Goal: Task Accomplishment & Management: Complete application form

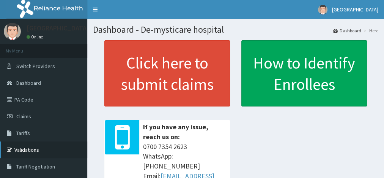
click at [35, 148] on link "Validations" at bounding box center [43, 149] width 87 height 17
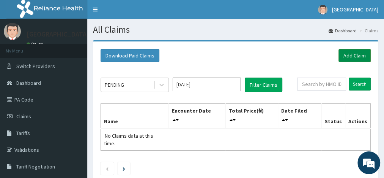
click at [352, 58] on link "Add Claim" at bounding box center [355, 55] width 32 height 13
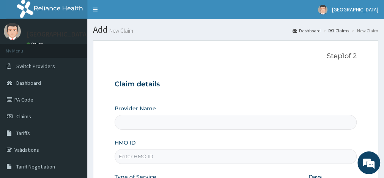
type input "De-mysticare hospital"
click at [134, 157] on input "HMO ID" at bounding box center [236, 156] width 242 height 15
click at [152, 156] on input "GPP/10058/D" at bounding box center [236, 156] width 242 height 15
type input "GPP/10058/B"
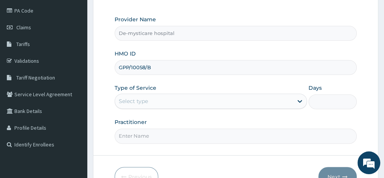
scroll to position [105, 0]
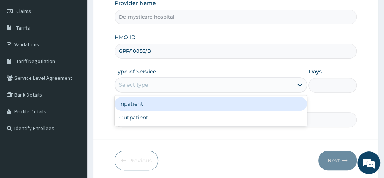
click at [185, 85] on div "Select type" at bounding box center [204, 85] width 178 height 12
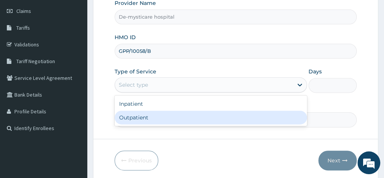
click at [151, 114] on div "Outpatient" at bounding box center [211, 118] width 193 height 14
type input "1"
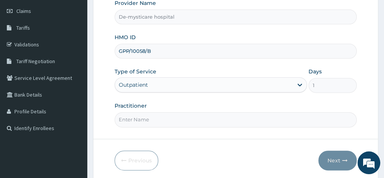
click at [133, 122] on input "Practitioner" at bounding box center [236, 119] width 242 height 15
type input "Dr Okafor P.N."
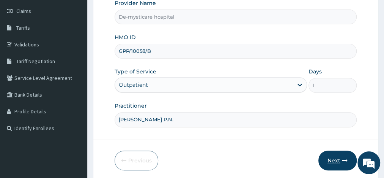
click at [329, 155] on button "Next" at bounding box center [338, 160] width 38 height 20
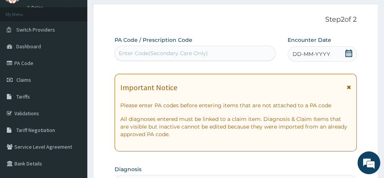
scroll to position [12, 0]
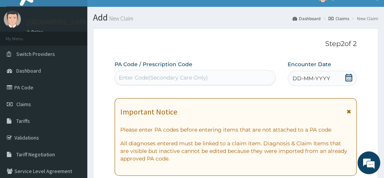
click at [301, 78] on span "DD-MM-YYYY" at bounding box center [312, 78] width 38 height 8
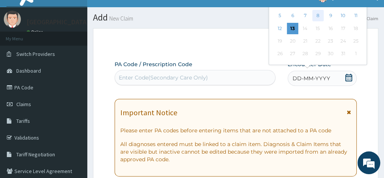
click at [319, 17] on div "8" at bounding box center [318, 15] width 11 height 11
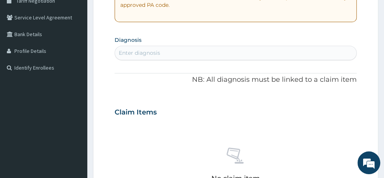
scroll to position [174, 0]
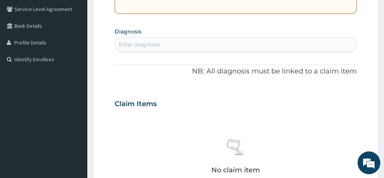
click at [136, 45] on div "Enter diagnosis" at bounding box center [139, 45] width 41 height 8
type input "m"
type input "p"
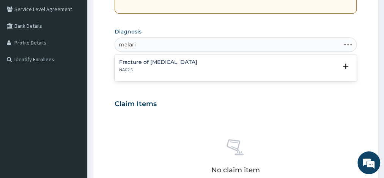
type input "[MEDICAL_DATA]"
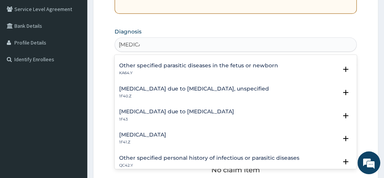
scroll to position [77, 0]
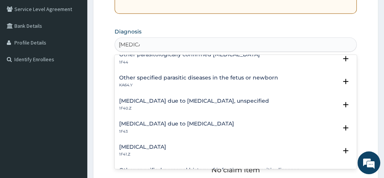
click at [208, 101] on h4 "Malaria due to Plasmodium falciparum, unspecified" at bounding box center [194, 101] width 150 height 6
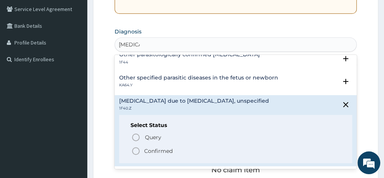
click at [138, 149] on icon "status option filled" at bounding box center [135, 150] width 9 height 9
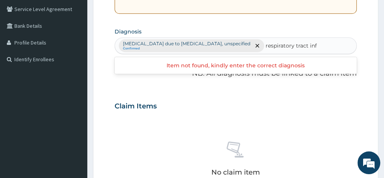
type input "respiratory tract in"
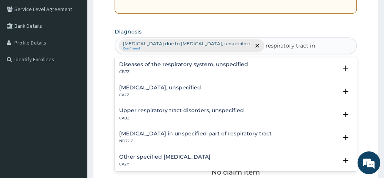
click at [142, 88] on h4 "Lower respiratory tract disease, unspecified" at bounding box center [160, 88] width 82 height 6
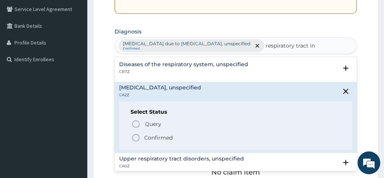
click at [139, 133] on icon "status option filled" at bounding box center [135, 137] width 9 height 9
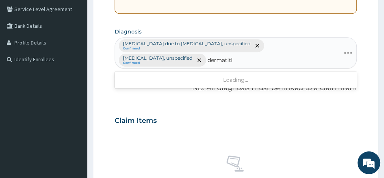
type input "dermatitis"
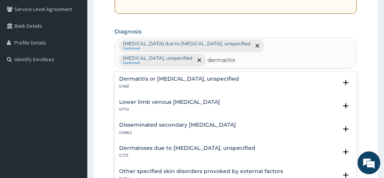
click at [136, 79] on h4 "Dermatitis or eczema, unspecified" at bounding box center [179, 79] width 120 height 6
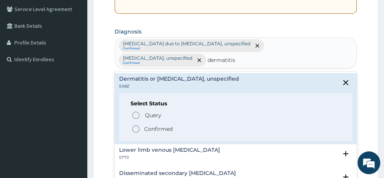
click at [134, 128] on icon "status option filled" at bounding box center [135, 128] width 9 height 9
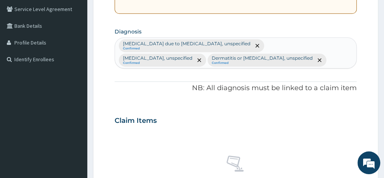
scroll to position [329, 0]
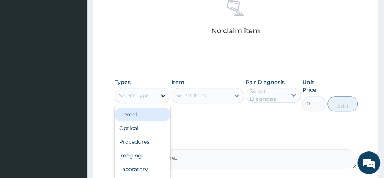
click at [163, 95] on icon at bounding box center [163, 95] width 5 height 3
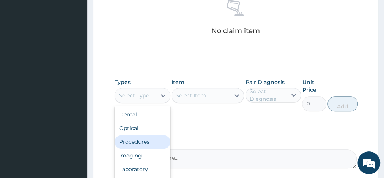
click at [144, 143] on div "Procedures" at bounding box center [143, 142] width 56 height 14
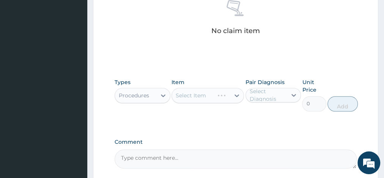
click at [205, 94] on div "Select Item" at bounding box center [208, 95] width 73 height 15
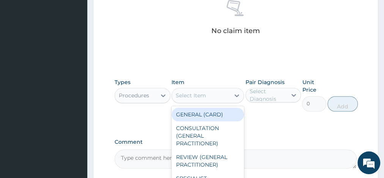
click at [209, 91] on div "Select Item" at bounding box center [201, 95] width 58 height 12
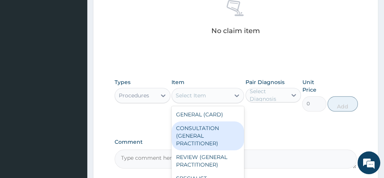
click at [197, 136] on div "CONSULTATION (GENERAL PRACTITIONER)" at bounding box center [208, 135] width 73 height 29
type input "3000"
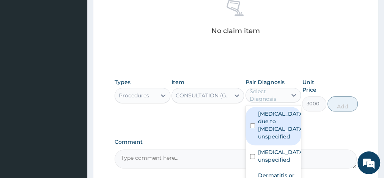
click at [265, 93] on div "Select Diagnosis" at bounding box center [268, 94] width 37 height 15
click at [251, 123] on input "checkbox" at bounding box center [252, 125] width 5 height 5
checkbox input "true"
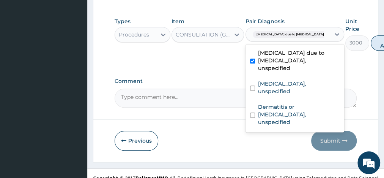
scroll to position [390, 0]
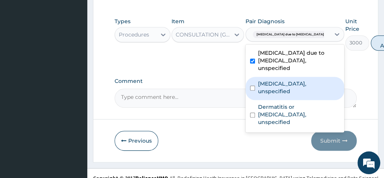
click at [250, 90] on input "checkbox" at bounding box center [252, 87] width 5 height 5
checkbox input "true"
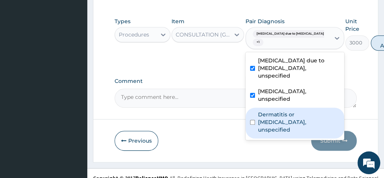
click at [251, 125] on input "checkbox" at bounding box center [252, 122] width 5 height 5
checkbox input "true"
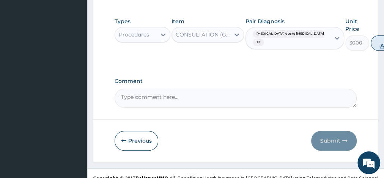
click at [371, 43] on button "Add" at bounding box center [386, 42] width 30 height 15
type input "0"
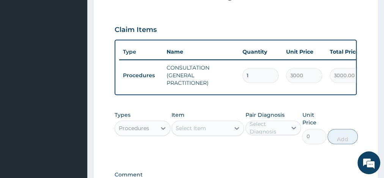
scroll to position [262, 0]
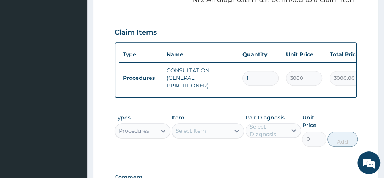
click at [384, 5] on section "Step 2 of 2 PA Code / Prescription Code Enter Code(Secondary Care Only) Encount…" at bounding box center [235, 18] width 297 height 491
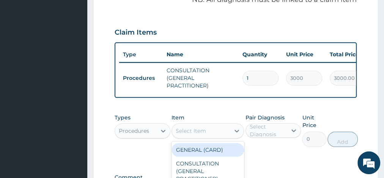
click at [202, 134] on div "Select Item" at bounding box center [191, 131] width 30 height 8
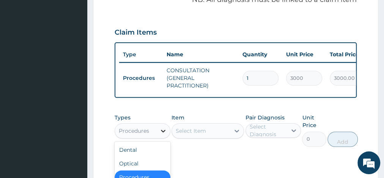
click at [165, 134] on icon at bounding box center [164, 131] width 8 height 8
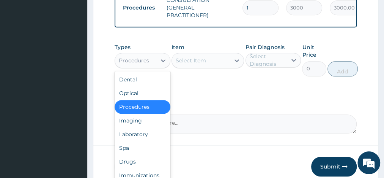
scroll to position [335, 0]
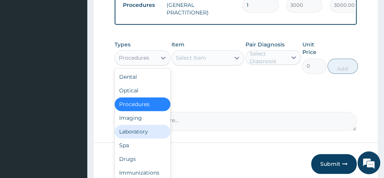
click at [149, 133] on div "Laboratory" at bounding box center [143, 132] width 56 height 14
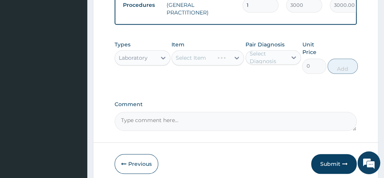
click at [205, 62] on div "Select Item" at bounding box center [208, 57] width 73 height 15
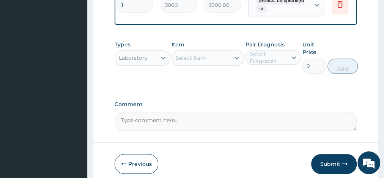
scroll to position [0, 139]
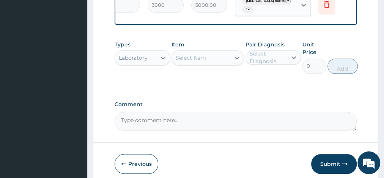
click at [329, 5] on icon at bounding box center [326, 4] width 5 height 7
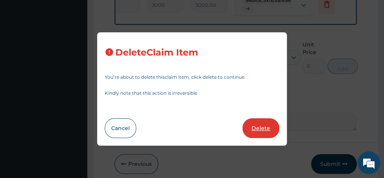
click at [256, 133] on button "Delete" at bounding box center [261, 128] width 37 height 20
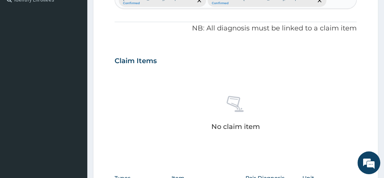
scroll to position [217, 0]
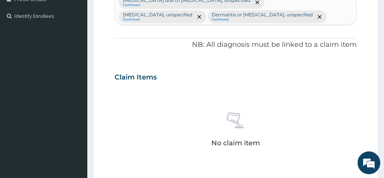
click at [338, 18] on div "Malaria due to Plasmodium falciparum, unspecified Confirmed Lower respiratory t…" at bounding box center [236, 9] width 242 height 30
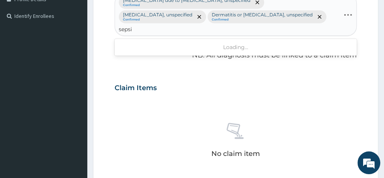
type input "sepsis"
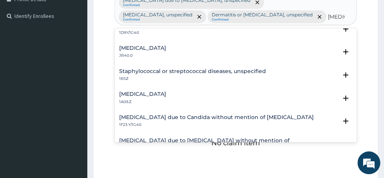
scroll to position [0, 0]
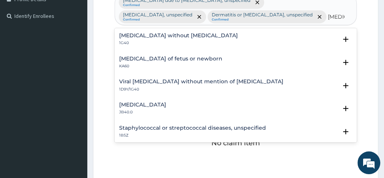
click at [186, 36] on h4 "Sepsis without septic shock" at bounding box center [178, 36] width 119 height 6
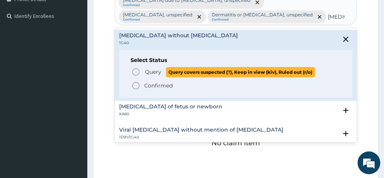
click at [138, 71] on icon "status option query" at bounding box center [135, 71] width 9 height 9
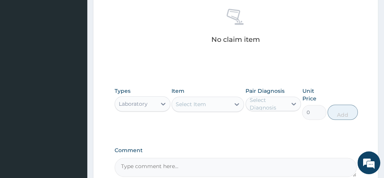
scroll to position [347, 0]
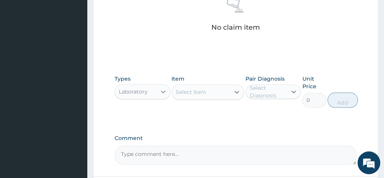
click at [162, 88] on icon at bounding box center [164, 92] width 8 height 8
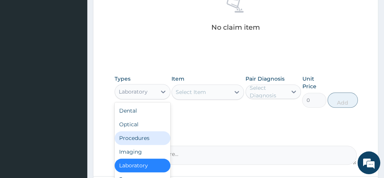
click at [138, 137] on div "Procedures" at bounding box center [143, 138] width 56 height 14
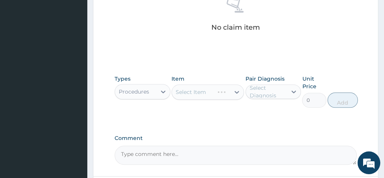
click at [191, 88] on div "Select Item" at bounding box center [208, 91] width 73 height 15
click at [206, 90] on div "Select Item" at bounding box center [208, 91] width 73 height 15
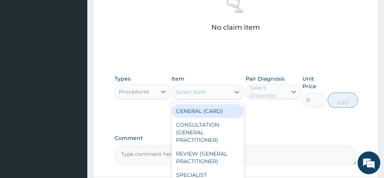
click at [212, 92] on div "Select Item" at bounding box center [201, 92] width 58 height 12
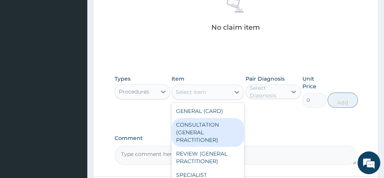
click at [186, 128] on div "CONSULTATION (GENERAL PRACTITIONER)" at bounding box center [208, 132] width 73 height 29
type input "3000"
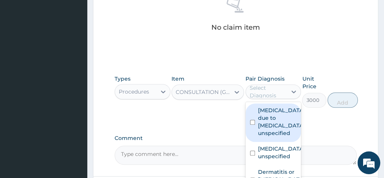
click at [265, 89] on div "Select Diagnosis" at bounding box center [268, 91] width 37 height 15
click at [253, 125] on input "checkbox" at bounding box center [252, 122] width 5 height 5
checkbox input "true"
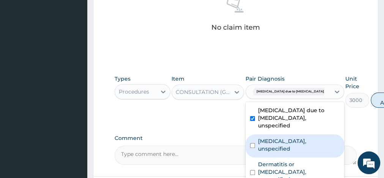
click at [253, 148] on input "checkbox" at bounding box center [252, 145] width 5 height 5
checkbox input "true"
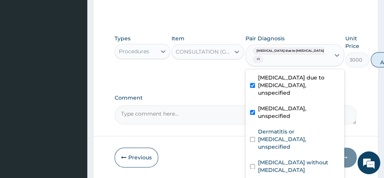
scroll to position [412, 0]
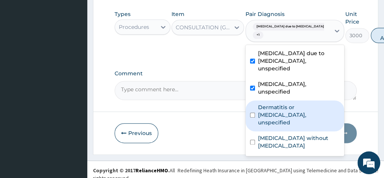
click at [254, 117] on input "checkbox" at bounding box center [252, 114] width 5 height 5
checkbox input "true"
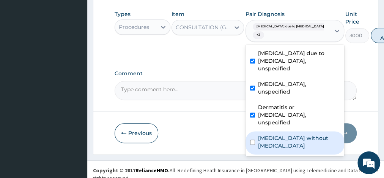
click at [251, 144] on input "checkbox" at bounding box center [252, 141] width 5 height 5
checkbox input "true"
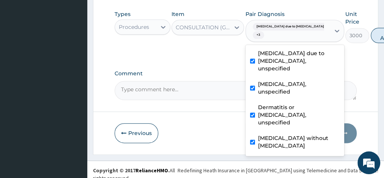
scroll to position [12, 0]
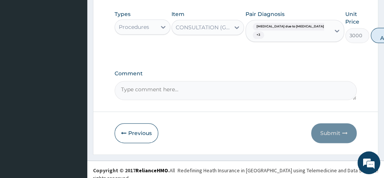
click at [371, 36] on button "Add" at bounding box center [386, 35] width 30 height 15
type input "0"
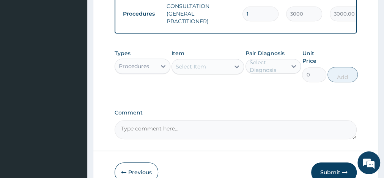
scroll to position [349, 0]
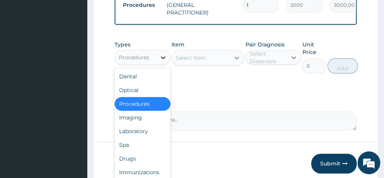
click at [163, 61] on icon at bounding box center [164, 58] width 8 height 8
click at [140, 135] on div "Laboratory" at bounding box center [143, 131] width 56 height 14
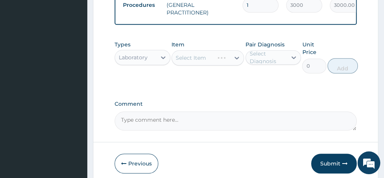
click at [213, 61] on div "Select Item" at bounding box center [208, 57] width 73 height 15
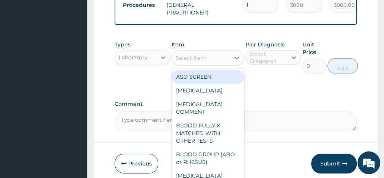
click at [209, 63] on div "Select Item" at bounding box center [201, 58] width 58 height 12
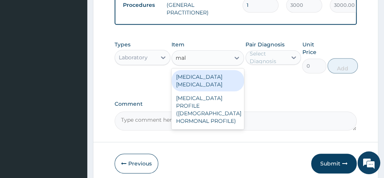
type input "mala"
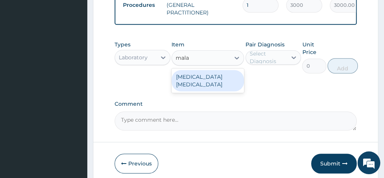
click at [212, 82] on div "[MEDICAL_DATA] [MEDICAL_DATA]" at bounding box center [208, 80] width 73 height 21
type input "1000"
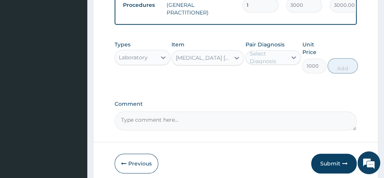
click at [262, 64] on div "Select Diagnosis" at bounding box center [268, 57] width 37 height 15
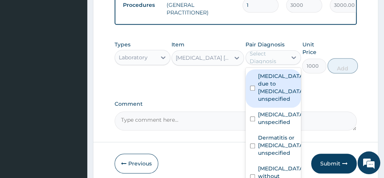
click at [252, 90] on input "checkbox" at bounding box center [252, 87] width 5 height 5
checkbox input "true"
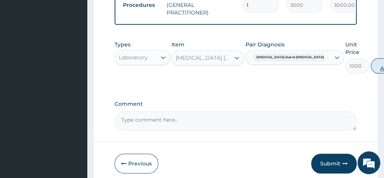
click at [371, 72] on button "Add" at bounding box center [386, 65] width 30 height 15
type input "0"
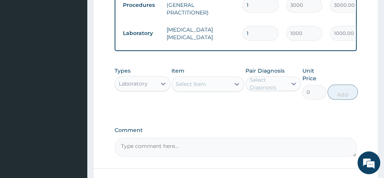
click at [193, 88] on div "Select Item" at bounding box center [191, 84] width 30 height 8
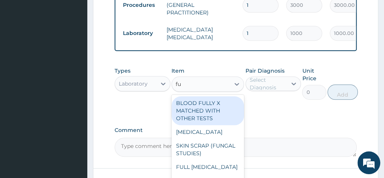
type input "ful"
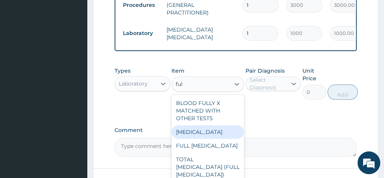
click at [208, 137] on div "[MEDICAL_DATA]" at bounding box center [208, 132] width 73 height 14
type input "1750"
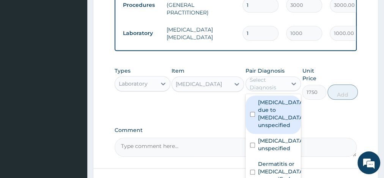
click at [268, 90] on div "Select Diagnosis" at bounding box center [268, 83] width 37 height 15
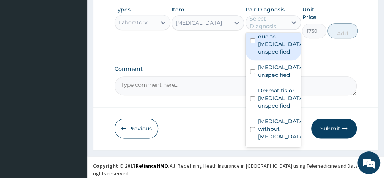
scroll to position [43, 0]
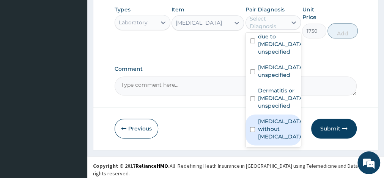
click at [250, 132] on input "checkbox" at bounding box center [252, 129] width 5 height 5
checkbox input "true"
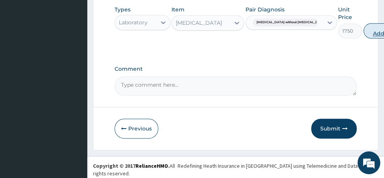
click at [364, 38] on button "Add" at bounding box center [379, 30] width 30 height 15
type input "0"
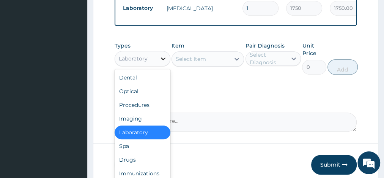
click at [164, 62] on icon at bounding box center [164, 59] width 8 height 8
click at [142, 161] on div "Drugs" at bounding box center [143, 160] width 56 height 14
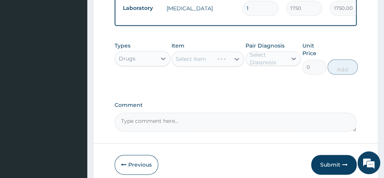
click at [209, 65] on div "Select Item" at bounding box center [208, 58] width 73 height 15
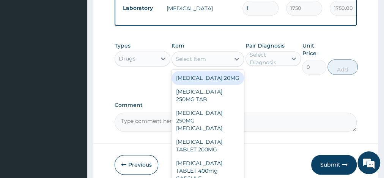
click at [213, 64] on div "Select Item" at bounding box center [201, 59] width 58 height 12
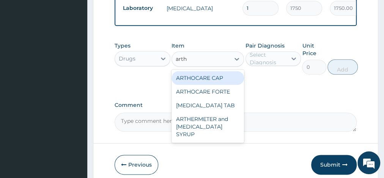
type input "art"
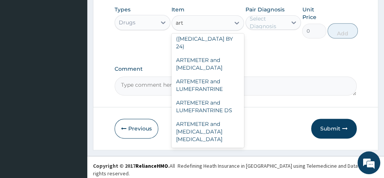
scroll to position [85, 0]
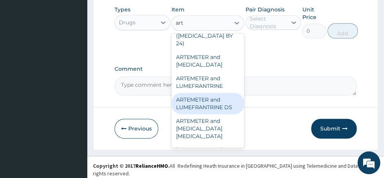
click at [214, 93] on div "ARTEMETER and LUMEFRANTRINE DS" at bounding box center [208, 103] width 73 height 21
type input "700"
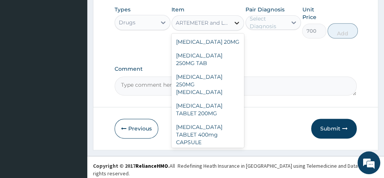
click at [237, 30] on div at bounding box center [237, 23] width 14 height 14
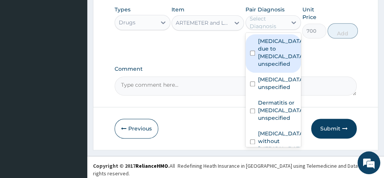
click at [263, 28] on div "Select Diagnosis" at bounding box center [268, 22] width 37 height 15
click at [251, 55] on input "checkbox" at bounding box center [252, 53] width 5 height 5
checkbox input "true"
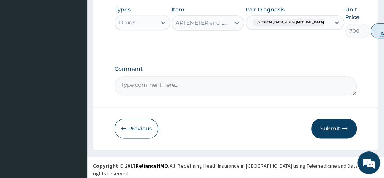
click at [371, 35] on button "Add" at bounding box center [386, 30] width 30 height 15
type input "0"
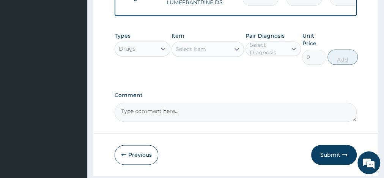
scroll to position [427, 0]
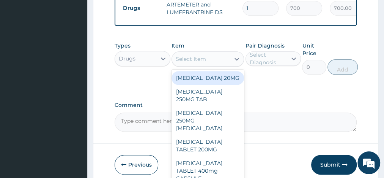
click at [190, 60] on div "Select Item" at bounding box center [191, 59] width 30 height 8
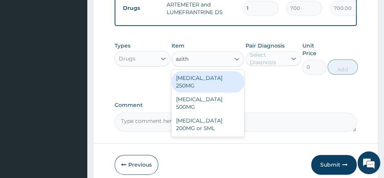
type input "azithr"
click at [205, 79] on div "[MEDICAL_DATA] 250MG" at bounding box center [208, 81] width 73 height 21
type input "350"
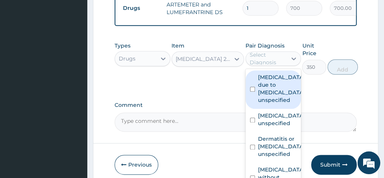
click at [270, 63] on div "Select Diagnosis" at bounding box center [268, 58] width 37 height 15
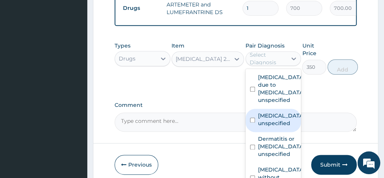
click at [253, 122] on input "checkbox" at bounding box center [252, 119] width 5 height 5
checkbox input "true"
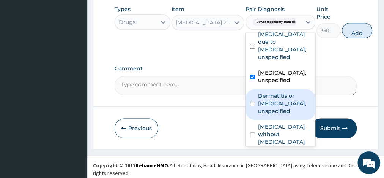
scroll to position [12, 0]
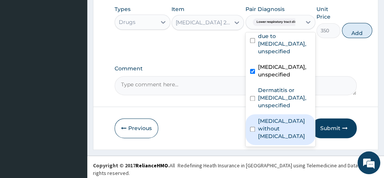
click at [252, 131] on input "checkbox" at bounding box center [252, 128] width 5 height 5
checkbox input "true"
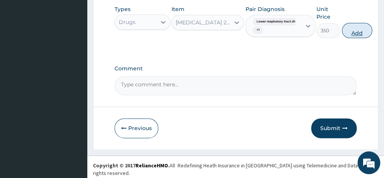
click at [355, 35] on button "Add" at bounding box center [357, 30] width 30 height 15
type input "0"
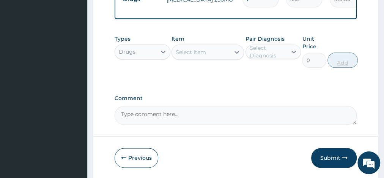
scroll to position [455, 0]
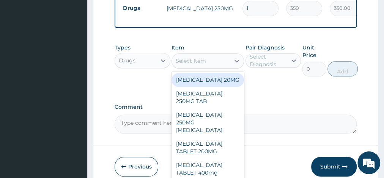
click at [187, 65] on div "Select Item" at bounding box center [191, 61] width 30 height 8
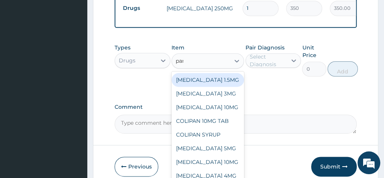
type input "pana"
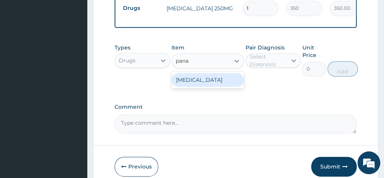
click at [194, 85] on div "[MEDICAL_DATA]" at bounding box center [208, 80] width 73 height 14
type input "50"
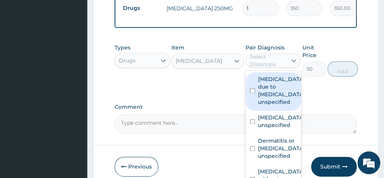
click at [264, 63] on div "Select Diagnosis" at bounding box center [268, 60] width 37 height 15
click at [254, 93] on input "checkbox" at bounding box center [252, 90] width 5 height 5
checkbox input "true"
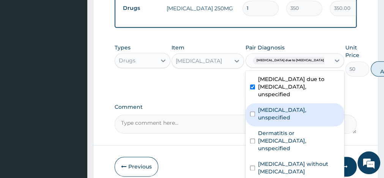
click at [252, 122] on div "[MEDICAL_DATA], unspecified" at bounding box center [295, 114] width 99 height 23
checkbox input "true"
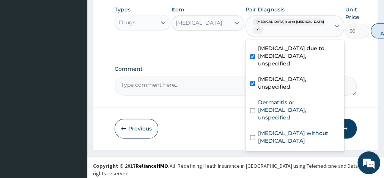
scroll to position [12, 0]
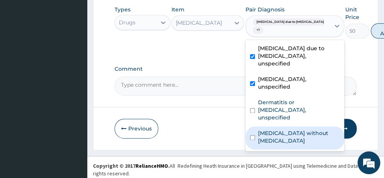
click at [254, 140] on input "checkbox" at bounding box center [252, 137] width 5 height 5
checkbox input "true"
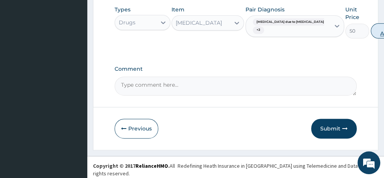
click at [371, 34] on button "Add" at bounding box center [386, 30] width 30 height 15
type input "0"
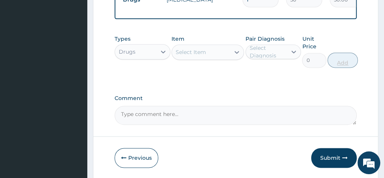
scroll to position [484, 0]
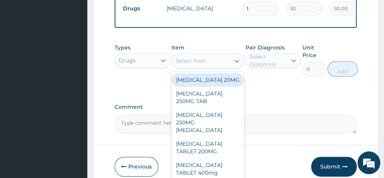
click at [180, 65] on div "Select Item" at bounding box center [191, 61] width 30 height 8
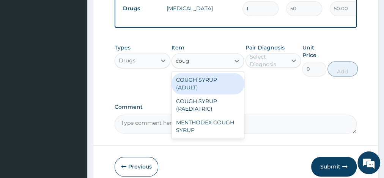
type input "cough"
click at [213, 84] on div "COUGH SYRUP (ADULT)" at bounding box center [208, 83] width 73 height 21
type input "1050"
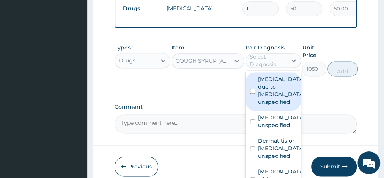
click at [263, 68] on div "Select Diagnosis" at bounding box center [268, 60] width 37 height 15
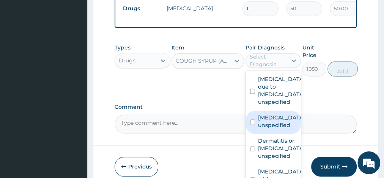
click at [251, 124] on input "checkbox" at bounding box center [252, 121] width 5 height 5
checkbox input "true"
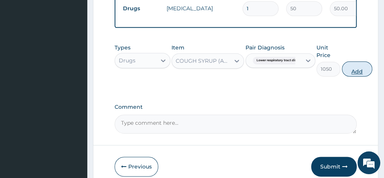
click at [352, 76] on button "Add" at bounding box center [357, 68] width 30 height 15
type input "0"
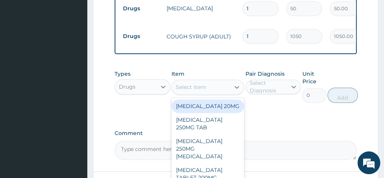
click at [196, 89] on div "Select Item" at bounding box center [191, 87] width 30 height 8
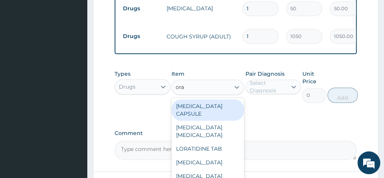
type input "orat"
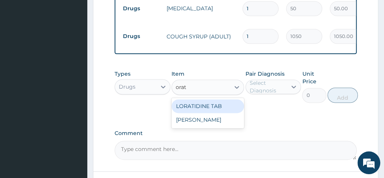
click at [221, 106] on div "LORATIDINE TAB" at bounding box center [208, 106] width 73 height 14
type input "100"
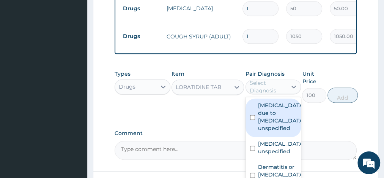
click at [265, 93] on div "Select Diagnosis" at bounding box center [268, 86] width 37 height 15
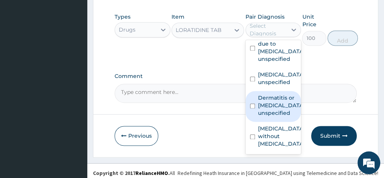
scroll to position [24, 0]
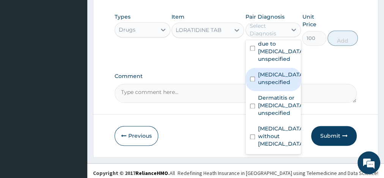
click at [251, 81] on input "checkbox" at bounding box center [252, 78] width 5 height 5
checkbox input "true"
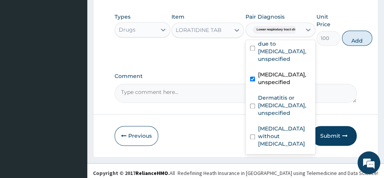
scroll to position [12, 0]
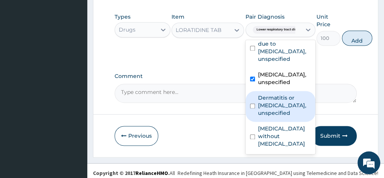
click at [252, 108] on input "checkbox" at bounding box center [252, 105] width 5 height 5
checkbox input "true"
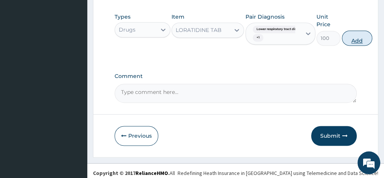
click at [359, 44] on button "Add" at bounding box center [357, 37] width 30 height 15
type input "0"
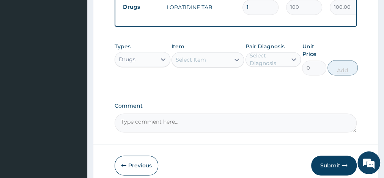
scroll to position [539, 0]
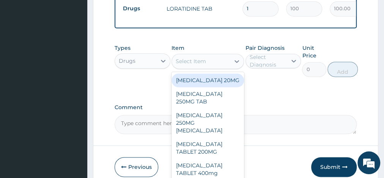
click at [188, 64] on div "Select Item" at bounding box center [191, 61] width 30 height 8
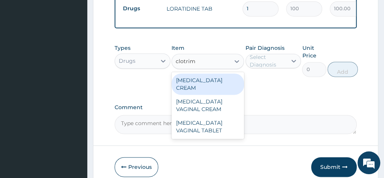
type input "clotrima"
click at [194, 87] on div "[MEDICAL_DATA] CREAM" at bounding box center [208, 83] width 73 height 21
type input "1050"
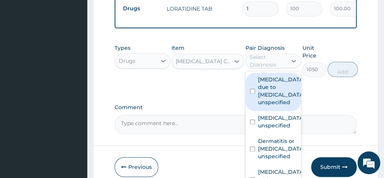
click at [263, 63] on div "Select Diagnosis" at bounding box center [268, 60] width 37 height 15
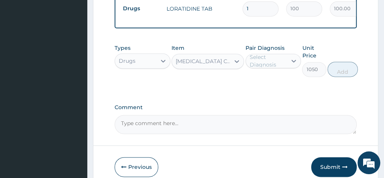
click at [302, 166] on div "Previous Submit" at bounding box center [236, 167] width 242 height 20
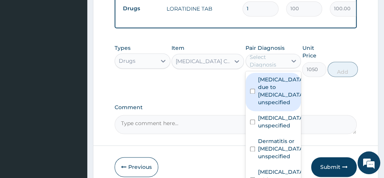
click at [270, 66] on div "Select Diagnosis" at bounding box center [268, 60] width 37 height 15
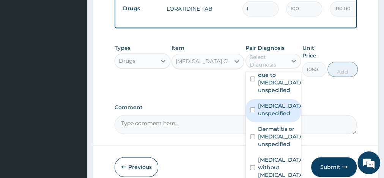
scroll to position [43, 0]
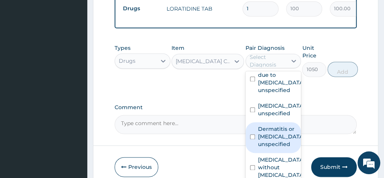
click at [253, 139] on input "checkbox" at bounding box center [252, 136] width 5 height 5
checkbox input "true"
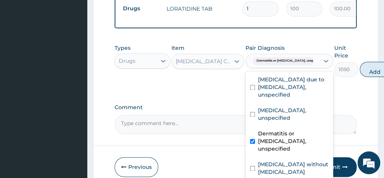
scroll to position [12, 0]
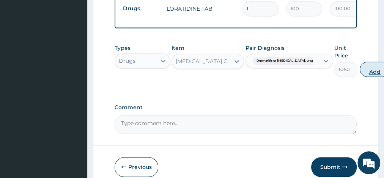
click at [360, 74] on button "Add" at bounding box center [375, 69] width 30 height 15
type input "0"
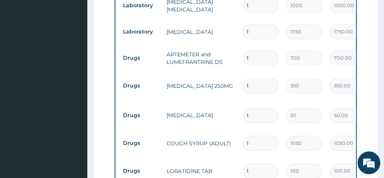
scroll to position [369, 0]
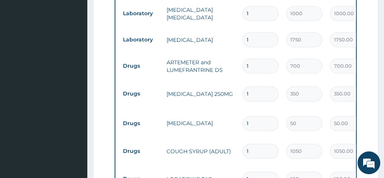
click at [249, 67] on input "1" at bounding box center [261, 65] width 36 height 15
type input "0.00"
type input "6"
type input "4200.00"
type input "6"
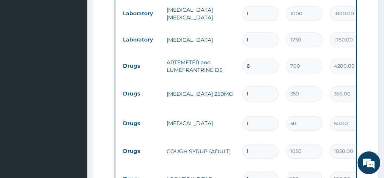
click at [249, 91] on input "1" at bounding box center [261, 93] width 36 height 15
type input "10"
type input "3500.00"
type input "10"
click at [250, 120] on input "1" at bounding box center [261, 123] width 36 height 15
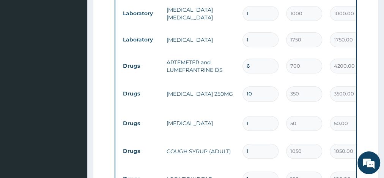
type input "18"
type input "900.00"
type input "18"
click at [250, 148] on input "1" at bounding box center [261, 151] width 36 height 15
click at [253, 175] on input "1" at bounding box center [261, 178] width 36 height 15
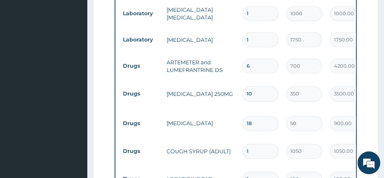
type input "10"
type input "1000.00"
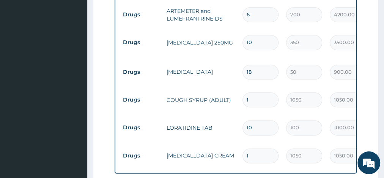
scroll to position [420, 0]
type input "10"
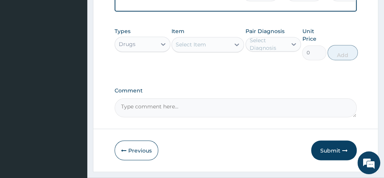
scroll to position [603, 0]
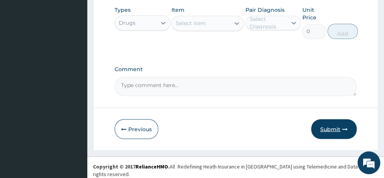
click at [330, 130] on button "Submit" at bounding box center [334, 129] width 46 height 20
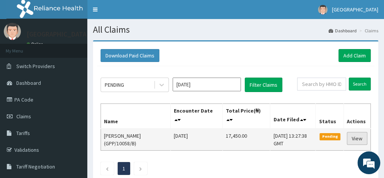
click at [354, 139] on link "View" at bounding box center [357, 138] width 21 height 13
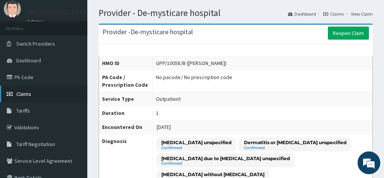
click at [26, 95] on span "Claims" at bounding box center [23, 93] width 15 height 7
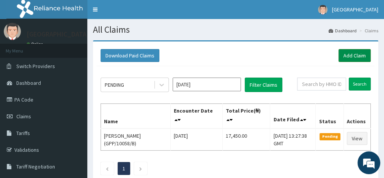
click at [352, 54] on link "Add Claim" at bounding box center [355, 55] width 32 height 13
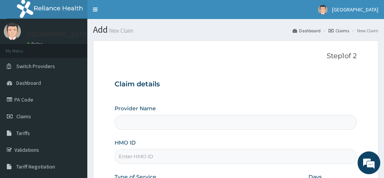
type input "De-mysticare hospital"
click at [148, 152] on input "HMO ID" at bounding box center [236, 156] width 242 height 15
type input "GPP/10058/C"
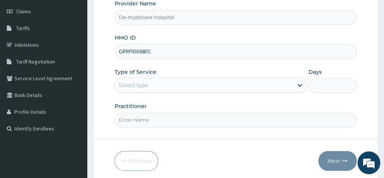
scroll to position [105, 0]
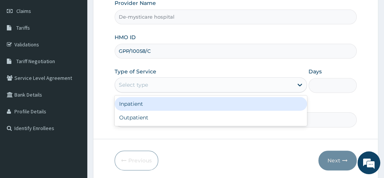
click at [145, 85] on div "Select type" at bounding box center [133, 85] width 29 height 8
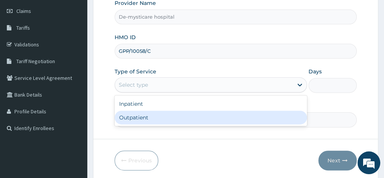
click at [142, 115] on div "Outpatient" at bounding box center [211, 118] width 193 height 14
type input "1"
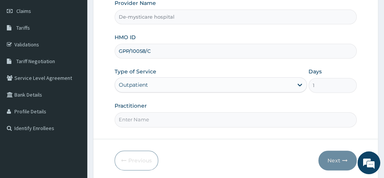
click at [142, 115] on input "Practitioner" at bounding box center [236, 119] width 242 height 15
type input "[PERSON_NAME] P.N."
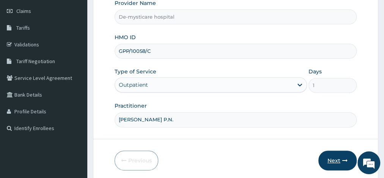
click at [339, 161] on button "Next" at bounding box center [338, 160] width 38 height 20
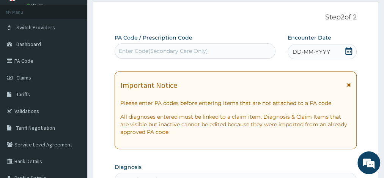
scroll to position [32, 0]
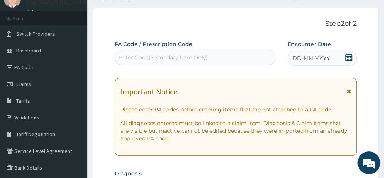
click at [303, 55] on span "DD-MM-YYYY" at bounding box center [312, 58] width 38 height 8
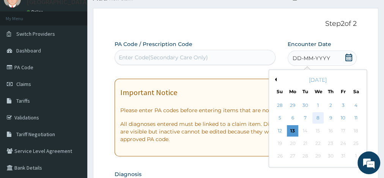
click at [320, 118] on div "8" at bounding box center [318, 117] width 11 height 11
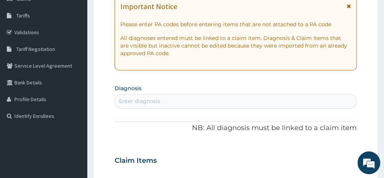
scroll to position [125, 0]
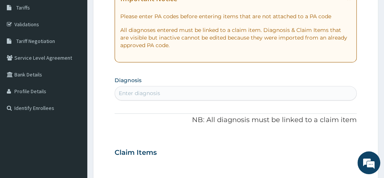
click at [136, 92] on div "Enter diagnosis" at bounding box center [139, 93] width 41 height 8
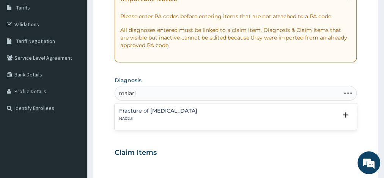
type input "malaria"
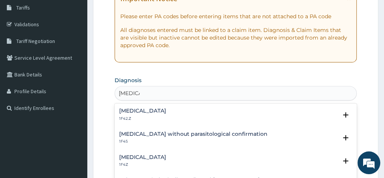
click at [145, 156] on h4 "Malaria, unspecified" at bounding box center [142, 157] width 47 height 6
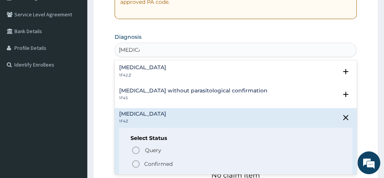
scroll to position [174, 0]
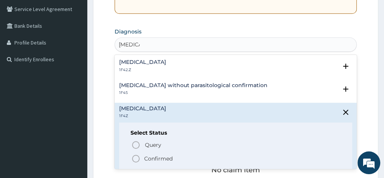
click at [137, 158] on icon "status option filled" at bounding box center [135, 158] width 9 height 9
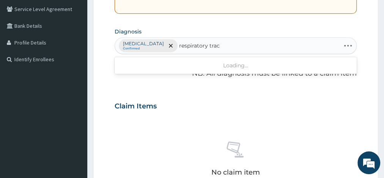
type input "respiratory tract"
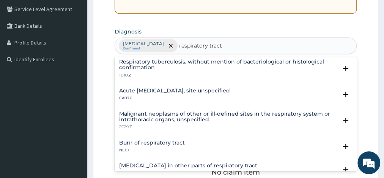
scroll to position [154, 0]
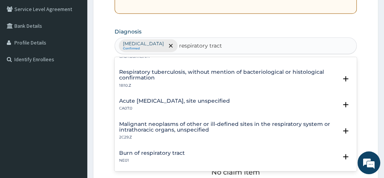
click at [193, 102] on h4 "Acute [MEDICAL_DATA], site unspecified" at bounding box center [174, 101] width 111 height 6
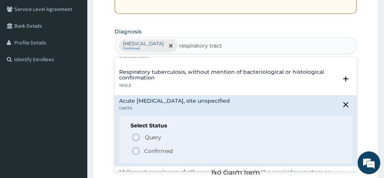
click at [137, 150] on icon "status option filled" at bounding box center [135, 150] width 9 height 9
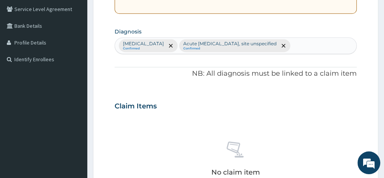
click at [137, 150] on div "No claim item" at bounding box center [236, 159] width 242 height 87
click at [320, 46] on div "Malaria, unspecified Confirmed Acute upper respiratory infection, site unspecif…" at bounding box center [236, 46] width 242 height 16
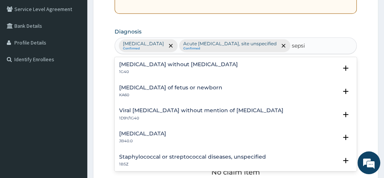
type input "[MEDICAL_DATA]"
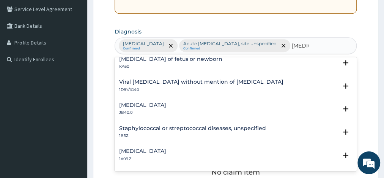
scroll to position [0, 0]
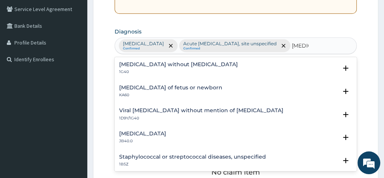
click at [154, 65] on h4 "[MEDICAL_DATA] without [MEDICAL_DATA]" at bounding box center [178, 65] width 119 height 6
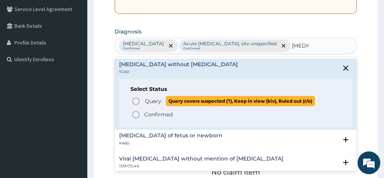
click at [135, 101] on icon "status option query" at bounding box center [135, 100] width 9 height 9
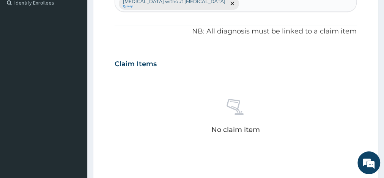
scroll to position [263, 0]
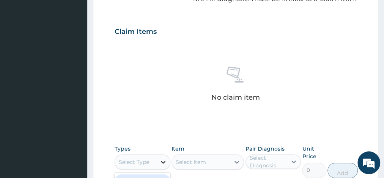
click at [164, 161] on icon at bounding box center [163, 162] width 5 height 3
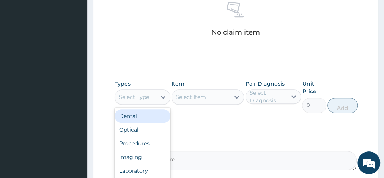
scroll to position [336, 0]
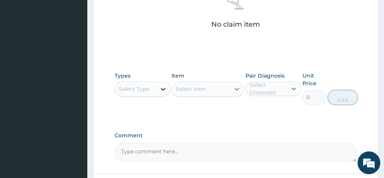
click at [163, 87] on icon at bounding box center [164, 89] width 8 height 8
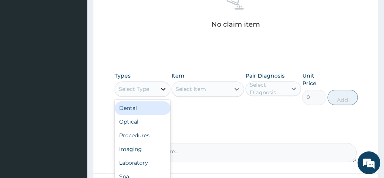
click at [163, 87] on icon at bounding box center [164, 89] width 8 height 8
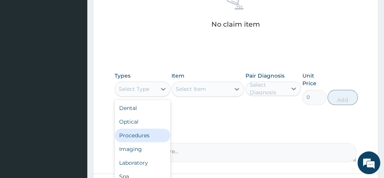
click at [145, 132] on div "Procedures" at bounding box center [143, 135] width 56 height 14
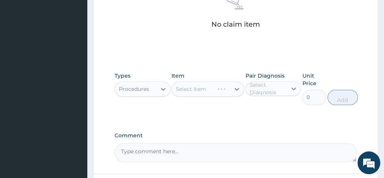
click at [197, 89] on div "Select Item" at bounding box center [208, 88] width 73 height 15
click at [210, 85] on div "Select Item" at bounding box center [208, 88] width 73 height 15
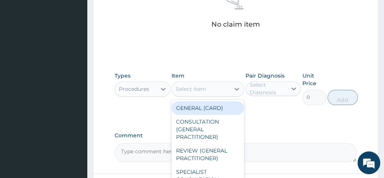
click at [212, 85] on div "Select Item" at bounding box center [201, 89] width 58 height 12
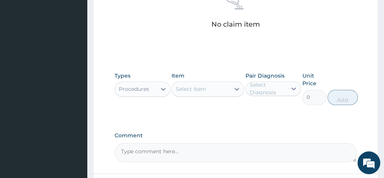
click at [212, 85] on div "Select Item" at bounding box center [201, 89] width 58 height 12
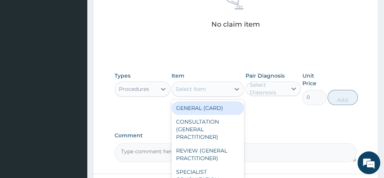
click at [212, 85] on div "Select Item" at bounding box center [201, 89] width 58 height 12
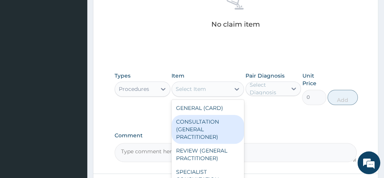
click at [196, 127] on div "CONSULTATION (GENERAL PRACTITIONER)" at bounding box center [208, 129] width 73 height 29
type input "3000"
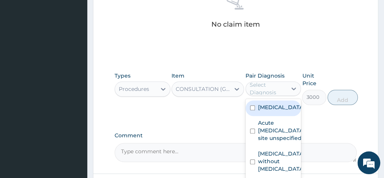
click at [272, 84] on div "Select Diagnosis" at bounding box center [268, 88] width 37 height 15
click at [251, 110] on input "checkbox" at bounding box center [252, 107] width 5 height 5
checkbox input "true"
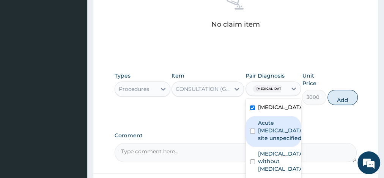
click at [251, 133] on input "checkbox" at bounding box center [252, 130] width 5 height 5
checkbox input "true"
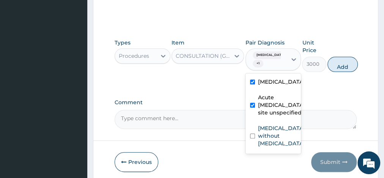
scroll to position [372, 0]
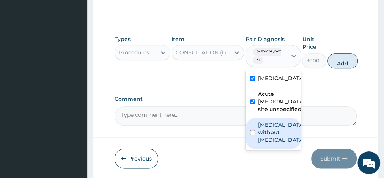
click at [250, 135] on input "checkbox" at bounding box center [252, 132] width 5 height 5
checkbox input "true"
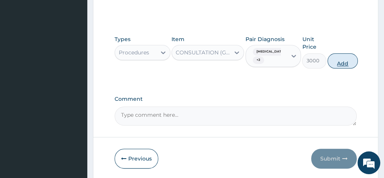
click at [336, 59] on button "Add" at bounding box center [343, 60] width 30 height 15
type input "0"
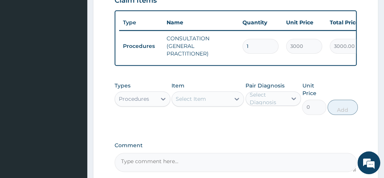
scroll to position [299, 0]
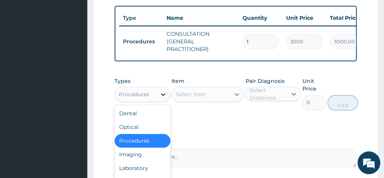
click at [164, 96] on icon at bounding box center [163, 94] width 5 height 3
click at [139, 167] on div "Laboratory" at bounding box center [143, 168] width 56 height 14
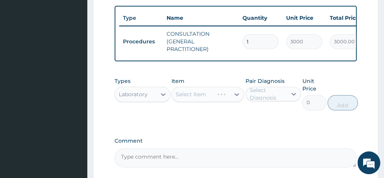
click at [200, 99] on div "Select Item" at bounding box center [208, 94] width 73 height 15
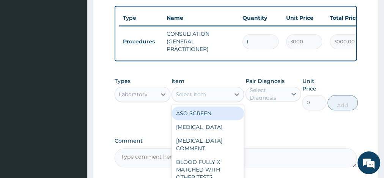
click at [211, 99] on div "Select Item" at bounding box center [201, 94] width 58 height 12
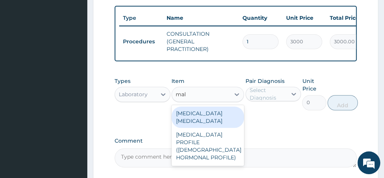
type input "mala"
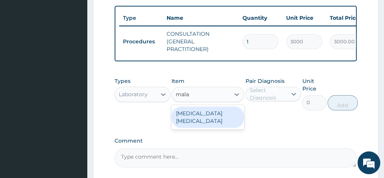
click at [205, 115] on div "MALARIA PARASITE" at bounding box center [208, 116] width 73 height 21
type input "1000"
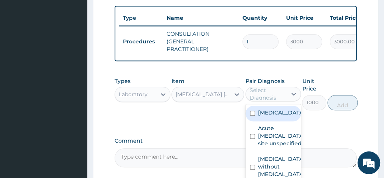
click at [269, 99] on div "Select Diagnosis" at bounding box center [268, 93] width 37 height 15
click at [254, 115] on input "checkbox" at bounding box center [252, 113] width 5 height 5
checkbox input "true"
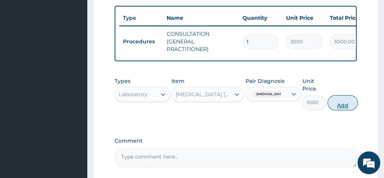
click at [343, 106] on button "Add" at bounding box center [343, 102] width 30 height 15
type input "0"
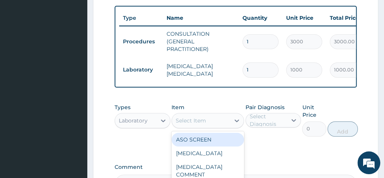
click at [193, 124] on div "Select Item" at bounding box center [191, 121] width 30 height 8
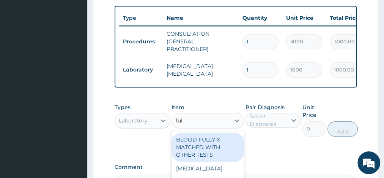
type input "full"
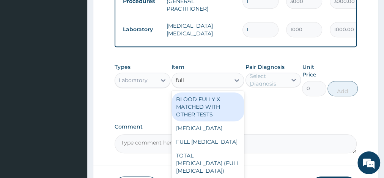
scroll to position [339, 0]
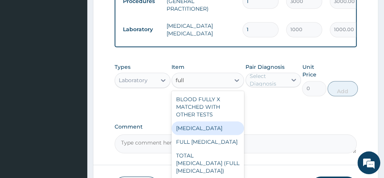
click at [217, 135] on div "FULL BLOOD COUNT" at bounding box center [208, 128] width 73 height 14
type input "1750"
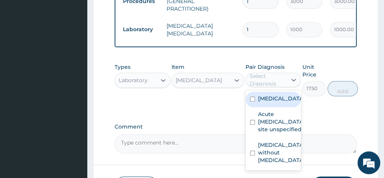
click at [266, 86] on div "Select Diagnosis" at bounding box center [268, 79] width 37 height 15
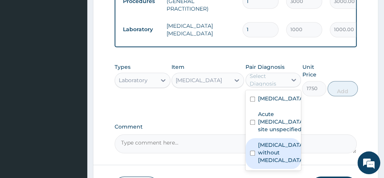
click at [253, 155] on input "checkbox" at bounding box center [252, 152] width 5 height 5
checkbox input "true"
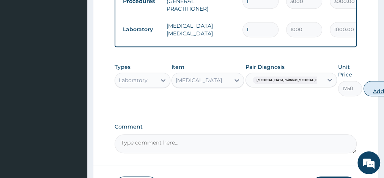
click at [364, 93] on button "Add" at bounding box center [379, 88] width 30 height 15
type input "0"
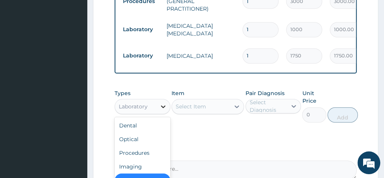
click at [166, 110] on icon at bounding box center [164, 107] width 8 height 8
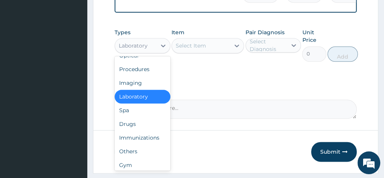
scroll to position [25, 0]
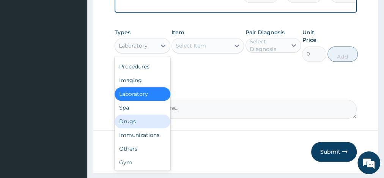
click at [130, 122] on div "Drugs" at bounding box center [143, 121] width 56 height 14
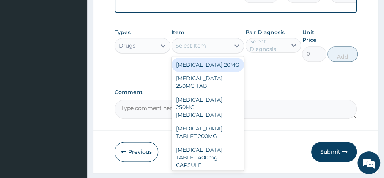
click at [201, 52] on div "Select Item" at bounding box center [201, 45] width 58 height 12
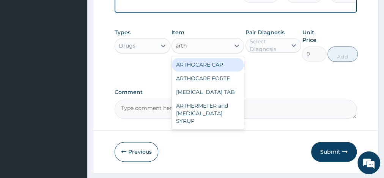
type input "art"
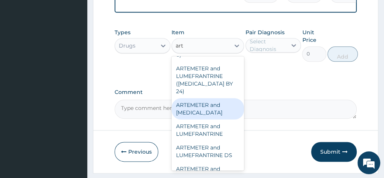
scroll to position [61, 0]
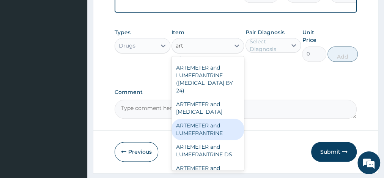
click at [201, 118] on div "ARTEMETER and LUMEFRANTRINE" at bounding box center [208, 128] width 73 height 21
type input "100"
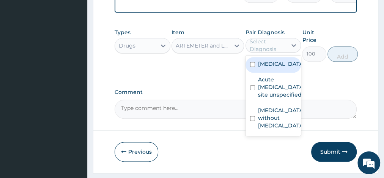
click at [264, 51] on div "Select Diagnosis" at bounding box center [268, 45] width 37 height 15
click at [252, 67] on input "checkbox" at bounding box center [252, 64] width 5 height 5
checkbox input "true"
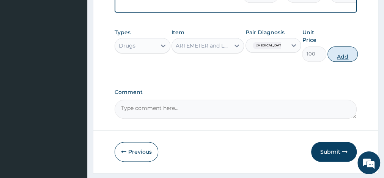
click at [345, 60] on button "Add" at bounding box center [343, 53] width 30 height 15
type input "0"
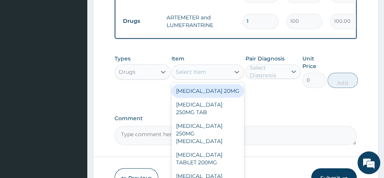
click at [190, 76] on div "Select Item" at bounding box center [191, 72] width 30 height 8
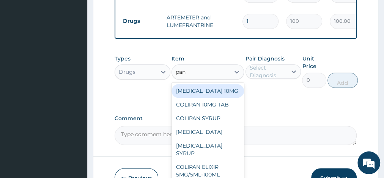
type input "pana"
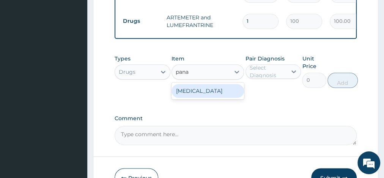
click at [199, 95] on div "PANADOL" at bounding box center [208, 91] width 73 height 14
type input "50"
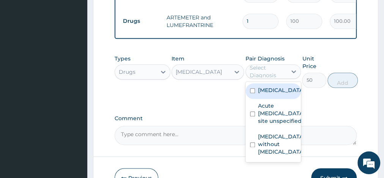
click at [278, 73] on div "Select Diagnosis" at bounding box center [268, 71] width 37 height 15
click at [251, 93] on input "checkbox" at bounding box center [252, 90] width 5 height 5
checkbox input "true"
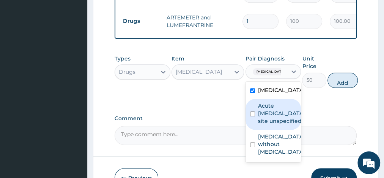
click at [251, 116] on input "checkbox" at bounding box center [252, 113] width 5 height 5
checkbox input "true"
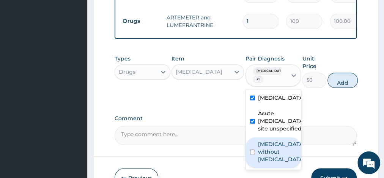
click at [253, 154] on input "checkbox" at bounding box center [252, 151] width 5 height 5
checkbox input "true"
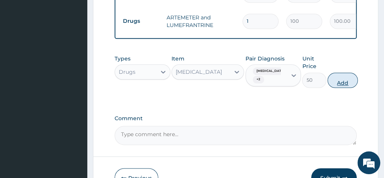
click at [340, 88] on button "Add" at bounding box center [343, 80] width 30 height 15
type input "0"
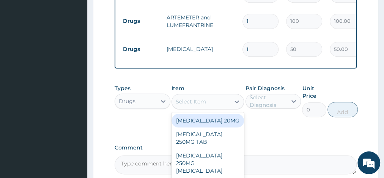
click at [197, 103] on div "Select Item" at bounding box center [191, 102] width 30 height 8
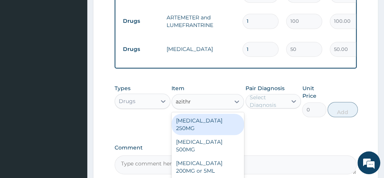
type input "azithro"
click at [216, 124] on div "AZITHROMYCIN 250MG" at bounding box center [208, 124] width 73 height 21
type input "350"
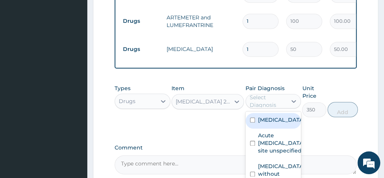
click at [266, 107] on div "Select Diagnosis" at bounding box center [268, 100] width 37 height 15
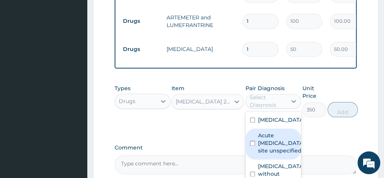
click at [253, 145] on input "checkbox" at bounding box center [252, 143] width 5 height 5
checkbox input "true"
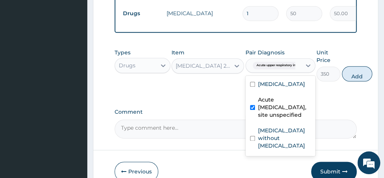
scroll to position [436, 0]
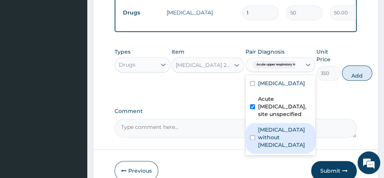
click at [254, 140] on input "checkbox" at bounding box center [252, 137] width 5 height 5
checkbox input "true"
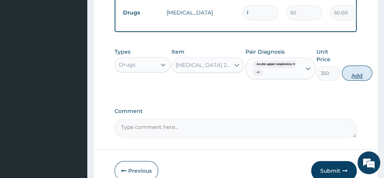
click at [362, 78] on button "Add" at bounding box center [357, 72] width 30 height 15
type input "0"
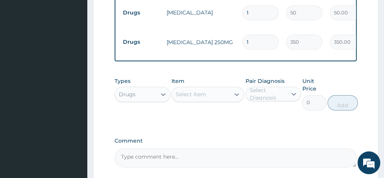
click at [191, 100] on div "Select Item" at bounding box center [201, 94] width 58 height 12
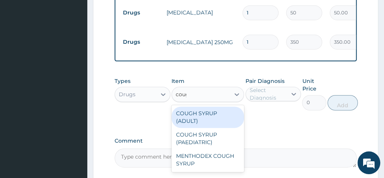
type input "cough"
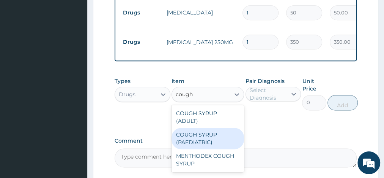
click at [192, 139] on div "COUGH SYRUP (PAEDIATRIC)" at bounding box center [208, 138] width 73 height 21
type input "1050"
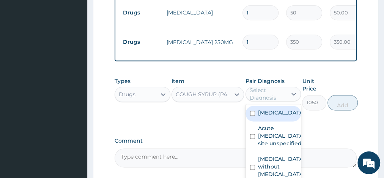
click at [269, 99] on div "Select Diagnosis" at bounding box center [268, 93] width 37 height 15
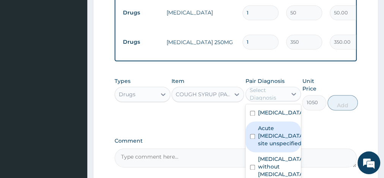
click at [251, 139] on input "checkbox" at bounding box center [252, 136] width 5 height 5
checkbox input "true"
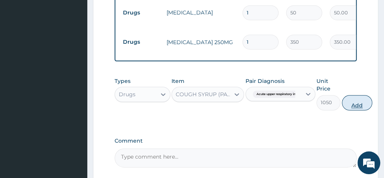
click at [362, 105] on button "Add" at bounding box center [357, 102] width 30 height 15
type input "0"
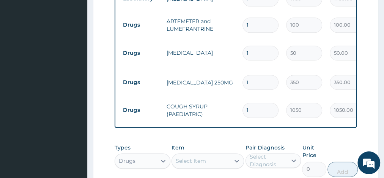
scroll to position [355, 0]
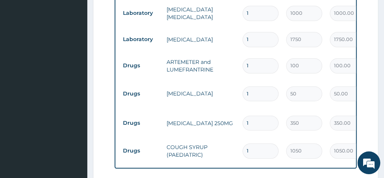
click at [252, 66] on input "1" at bounding box center [261, 65] width 36 height 15
type input "18"
type input "1800.00"
type input "18"
click at [253, 93] on input "1" at bounding box center [261, 93] width 36 height 15
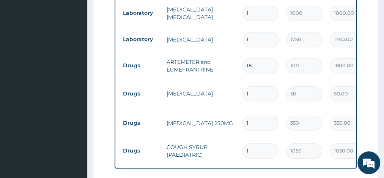
type input "18"
type input "900.00"
type input "18"
click at [252, 124] on input "1" at bounding box center [261, 122] width 36 height 15
type input "0.00"
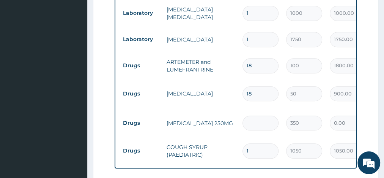
type input "5"
type input "1750.00"
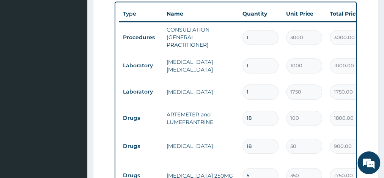
scroll to position [302, 0]
type input "5"
click at [253, 148] on input "18" at bounding box center [261, 146] width 36 height 15
type input "1"
type input "50.00"
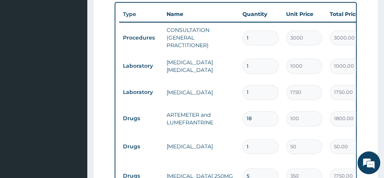
type input "14"
type input "700.00"
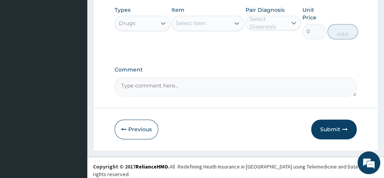
scroll to position [534, 0]
type input "14"
click at [331, 131] on button "Submit" at bounding box center [334, 129] width 46 height 20
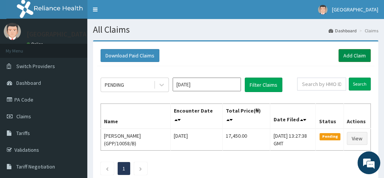
click at [356, 55] on link "Add Claim" at bounding box center [355, 55] width 32 height 13
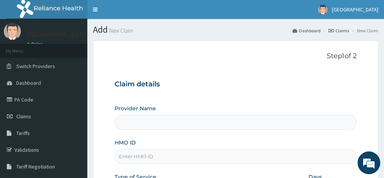
type input "De-mysticare hospital"
click at [147, 155] on input "HMO ID" at bounding box center [236, 156] width 242 height 15
type input "GPP/10058/D"
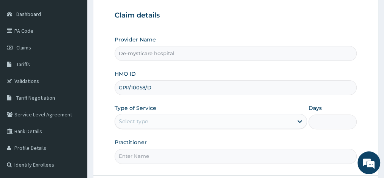
scroll to position [117, 0]
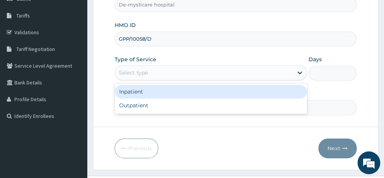
click at [150, 74] on div "Select type" at bounding box center [204, 72] width 178 height 12
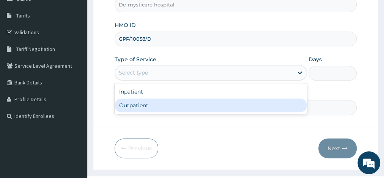
click at [141, 104] on div "Outpatient" at bounding box center [211, 105] width 193 height 14
type input "1"
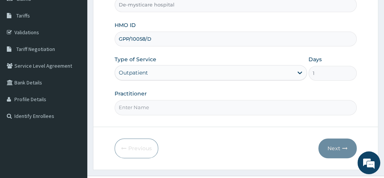
click at [141, 104] on input "Practitioner" at bounding box center [236, 107] width 242 height 15
type input "[PERSON_NAME] P.N."
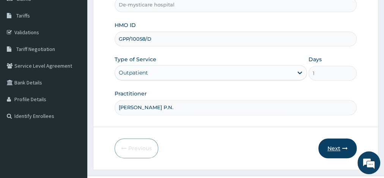
click at [335, 149] on button "Next" at bounding box center [338, 148] width 38 height 20
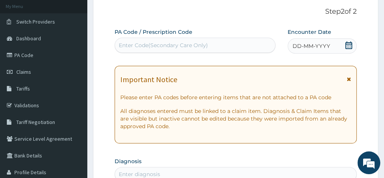
scroll to position [40, 0]
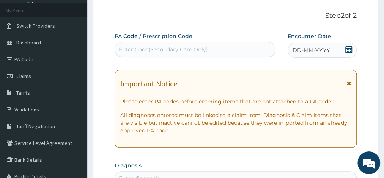
click at [302, 48] on span "DD-MM-YYYY" at bounding box center [312, 50] width 38 height 8
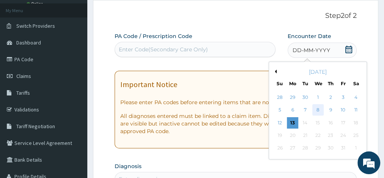
click at [318, 109] on div "8" at bounding box center [318, 109] width 11 height 11
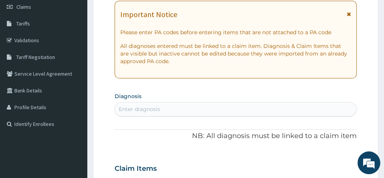
scroll to position [122, 0]
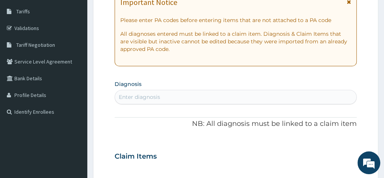
click at [149, 99] on div "Enter diagnosis" at bounding box center [139, 97] width 41 height 8
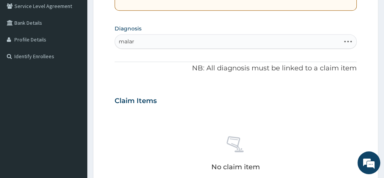
scroll to position [182, 0]
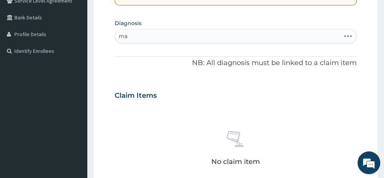
type input "m"
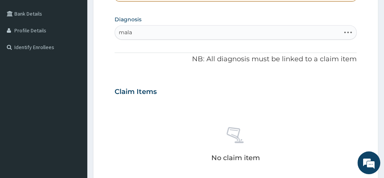
scroll to position [207, 0]
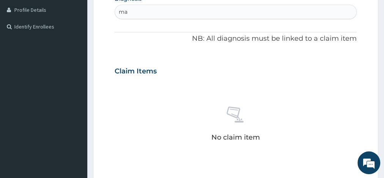
type input "m"
click at [133, 13] on div "Enter diagnosis" at bounding box center [139, 12] width 41 height 8
click at [140, 9] on div "Enter diagnosis" at bounding box center [139, 12] width 41 height 8
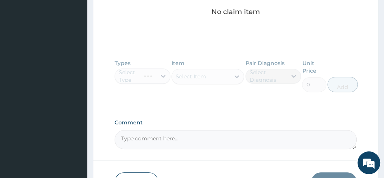
scroll to position [381, 0]
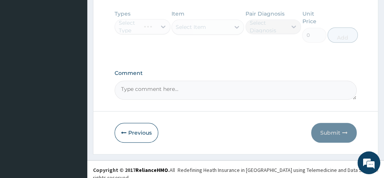
type input "mala"
click at [160, 26] on div "Types Select Type Item Select Item Pair Diagnosis Select Diagnosis Unit Price 0…" at bounding box center [236, 32] width 242 height 52
click at [164, 26] on div "Types Select Type Item Select Item Pair Diagnosis Select Diagnosis Unit Price 0…" at bounding box center [236, 32] width 242 height 52
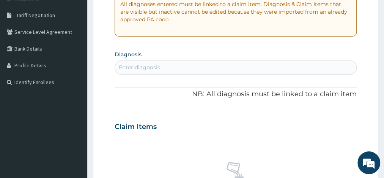
scroll to position [143, 0]
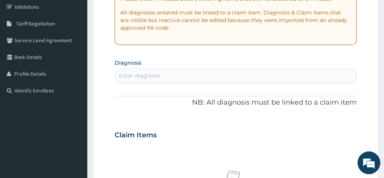
click at [152, 77] on div "Enter diagnosis" at bounding box center [139, 76] width 41 height 8
type input "ma"
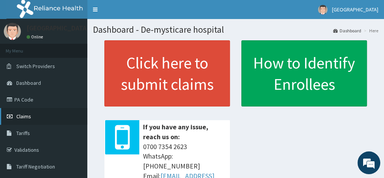
click at [27, 115] on span "Claims" at bounding box center [23, 116] width 15 height 7
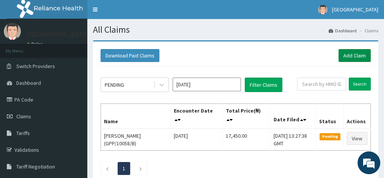
click at [354, 54] on link "Add Claim" at bounding box center [355, 55] width 32 height 13
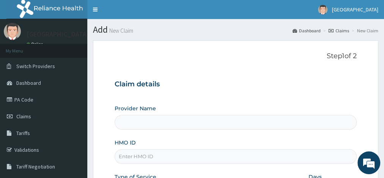
type input "De-mysticare hospital"
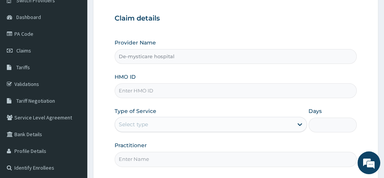
scroll to position [73, 0]
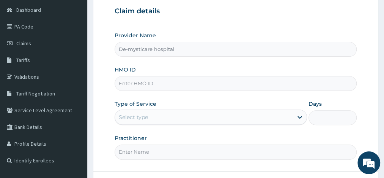
click at [158, 82] on input "HMO ID" at bounding box center [236, 83] width 242 height 15
type input "GPP/10058/D"
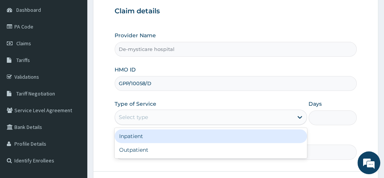
click at [150, 118] on div "Select type" at bounding box center [204, 117] width 178 height 12
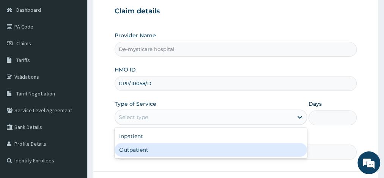
click at [144, 147] on div "Outpatient" at bounding box center [211, 150] width 193 height 14
type input "1"
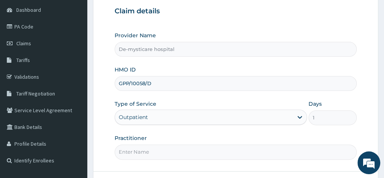
click at [147, 149] on input "Practitioner" at bounding box center [236, 151] width 242 height 15
type input "[PERSON_NAME] P.N."
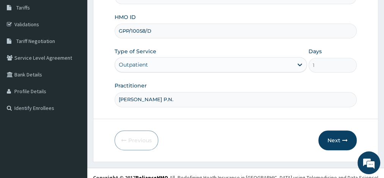
scroll to position [132, 0]
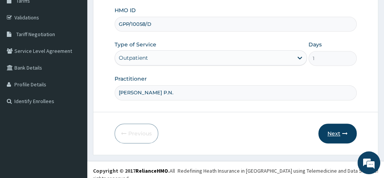
click at [332, 131] on button "Next" at bounding box center [338, 133] width 38 height 20
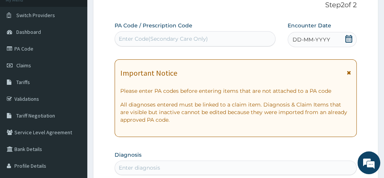
scroll to position [31, 0]
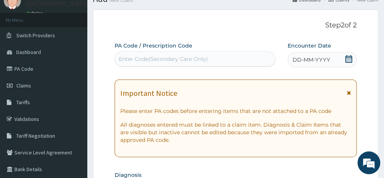
click at [348, 58] on icon at bounding box center [349, 59] width 8 height 8
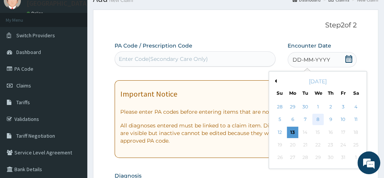
click at [320, 119] on div "8" at bounding box center [318, 119] width 11 height 11
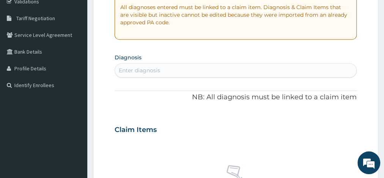
scroll to position [152, 0]
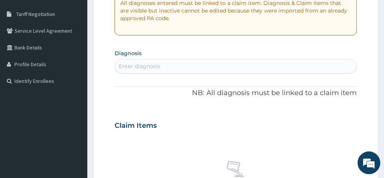
click at [141, 63] on div "Enter diagnosis" at bounding box center [139, 66] width 41 height 8
click at [149, 65] on div "Enter diagnosis" at bounding box center [139, 66] width 41 height 8
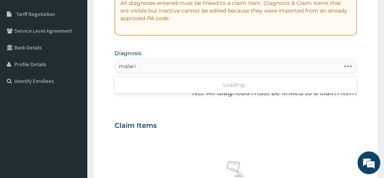
type input "[MEDICAL_DATA]"
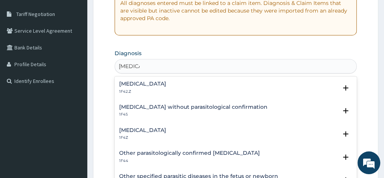
click at [136, 129] on h4 "[MEDICAL_DATA]" at bounding box center [142, 130] width 47 height 6
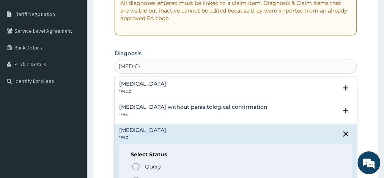
click at [136, 177] on icon "status option filled" at bounding box center [135, 179] width 9 height 9
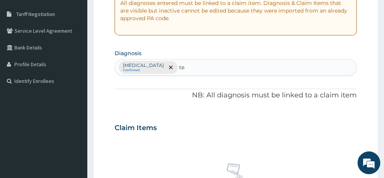
type input "t"
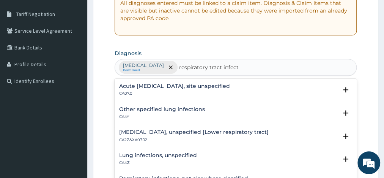
type input "respiratory tract infectio"
click at [170, 87] on h4 "Acute [MEDICAL_DATA], site unspecified" at bounding box center [174, 86] width 111 height 6
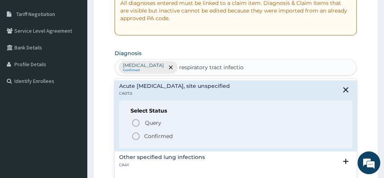
click at [134, 134] on icon "status option filled" at bounding box center [135, 135] width 9 height 9
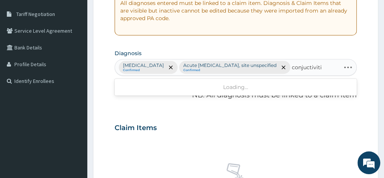
type input "conjuctivitis"
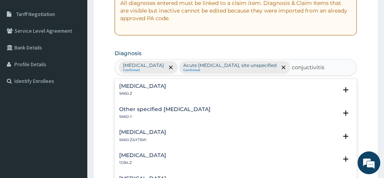
click at [137, 88] on h4 "[MEDICAL_DATA]" at bounding box center [142, 86] width 47 height 6
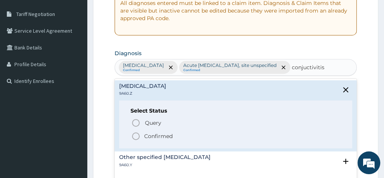
click at [135, 133] on icon "status option filled" at bounding box center [135, 135] width 9 height 9
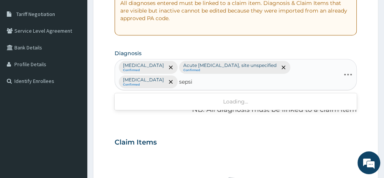
type input "[MEDICAL_DATA]"
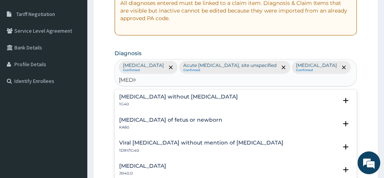
click at [134, 100] on h4 "[MEDICAL_DATA] without [MEDICAL_DATA]" at bounding box center [178, 97] width 119 height 6
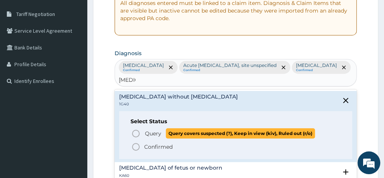
click at [135, 134] on icon "status option query" at bounding box center [135, 133] width 9 height 9
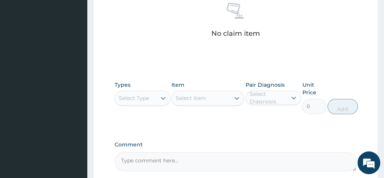
scroll to position [347, 0]
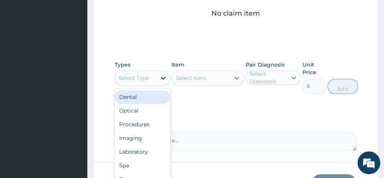
click at [164, 77] on icon at bounding box center [163, 78] width 5 height 3
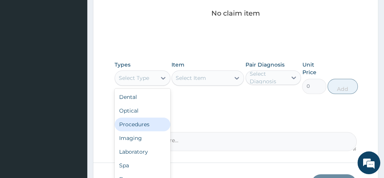
click at [143, 125] on div "Procedures" at bounding box center [143, 124] width 56 height 14
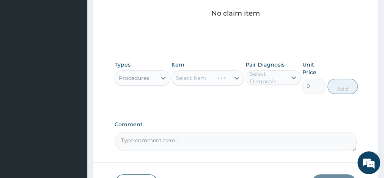
click at [210, 78] on div "Select Item" at bounding box center [208, 77] width 73 height 15
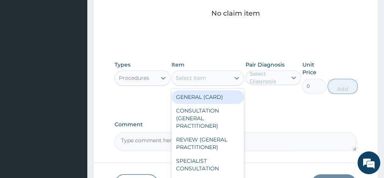
click at [210, 78] on div "Select Item" at bounding box center [201, 78] width 58 height 12
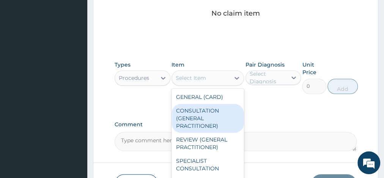
click at [199, 119] on div "CONSULTATION (GENERAL PRACTITIONER)" at bounding box center [208, 118] width 73 height 29
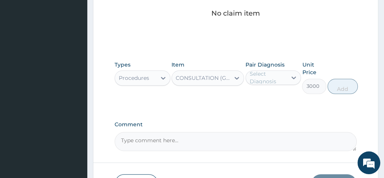
type input "3000"
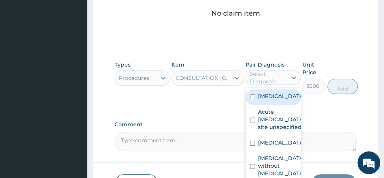
click at [274, 78] on div "Select Diagnosis" at bounding box center [268, 77] width 37 height 15
click at [253, 99] on input "checkbox" at bounding box center [252, 96] width 5 height 5
checkbox input "true"
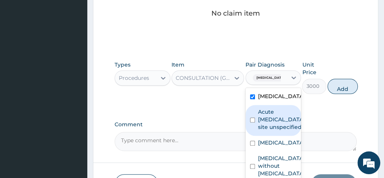
click at [253, 122] on input "checkbox" at bounding box center [252, 119] width 5 height 5
checkbox input "true"
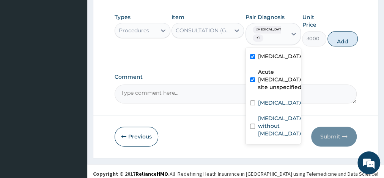
scroll to position [395, 0]
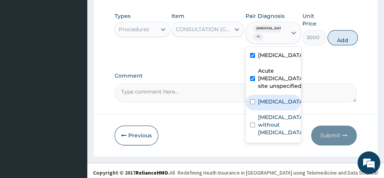
click at [249, 110] on div "Conjunctivitis, unspecified" at bounding box center [274, 103] width 56 height 16
checkbox input "true"
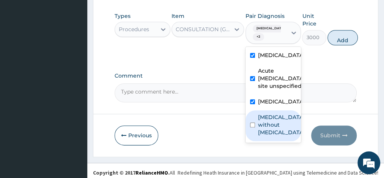
click at [250, 127] on input "checkbox" at bounding box center [252, 124] width 5 height 5
checkbox input "true"
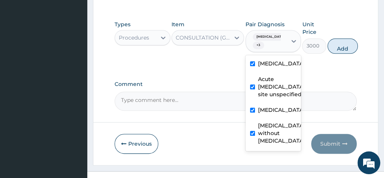
scroll to position [397, 0]
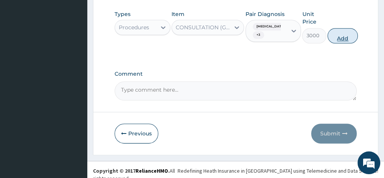
click at [343, 34] on button "Add" at bounding box center [343, 35] width 30 height 15
type input "0"
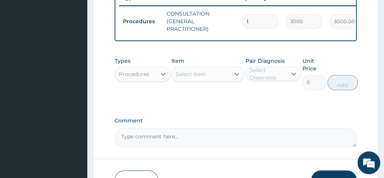
scroll to position [327, 0]
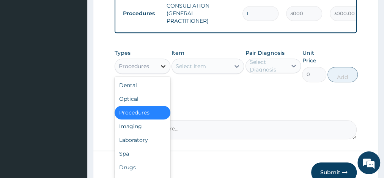
click at [163, 68] on icon at bounding box center [163, 66] width 5 height 3
click at [133, 143] on div "Laboratory" at bounding box center [143, 140] width 56 height 14
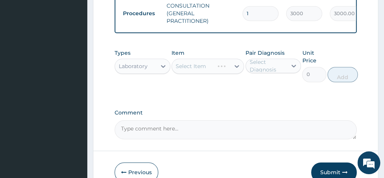
click at [193, 74] on div "Select Item" at bounding box center [208, 65] width 73 height 15
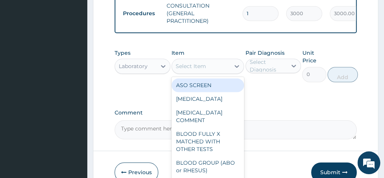
click at [204, 70] on div "Select Item" at bounding box center [191, 66] width 30 height 8
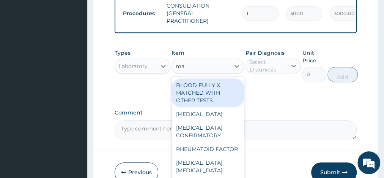
type input "mala"
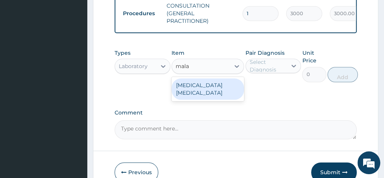
click at [205, 88] on div "[MEDICAL_DATA] [MEDICAL_DATA]" at bounding box center [208, 88] width 73 height 21
type input "1000"
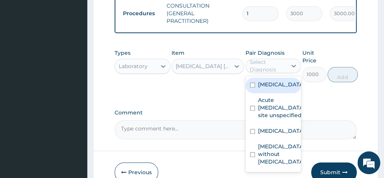
click at [259, 70] on div "Select Diagnosis" at bounding box center [268, 65] width 37 height 15
click at [251, 87] on input "checkbox" at bounding box center [252, 84] width 5 height 5
checkbox input "true"
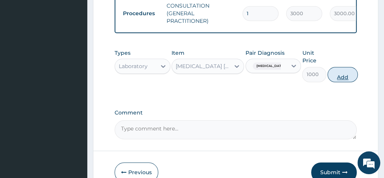
click at [334, 79] on button "Add" at bounding box center [343, 74] width 30 height 15
type input "0"
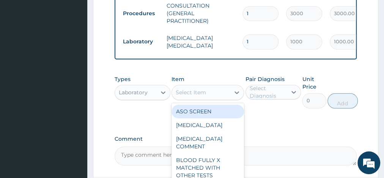
click at [196, 95] on div "Select Item" at bounding box center [191, 92] width 30 height 8
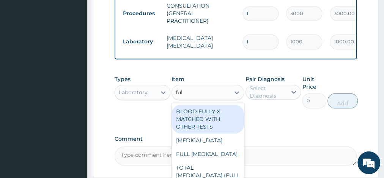
type input "full"
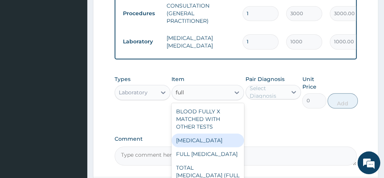
click at [215, 142] on div "FULL BLOOD COUNT" at bounding box center [208, 140] width 73 height 14
type input "1750"
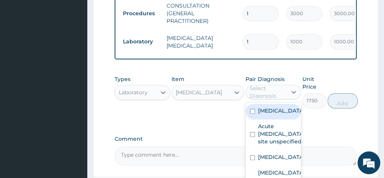
click at [275, 91] on div "Select Diagnosis" at bounding box center [268, 91] width 37 height 15
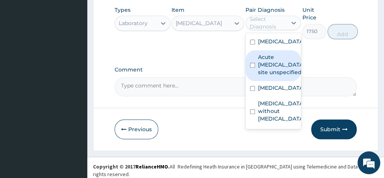
scroll to position [396, 0]
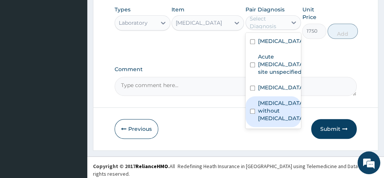
click at [253, 114] on input "checkbox" at bounding box center [252, 111] width 5 height 5
checkbox input "true"
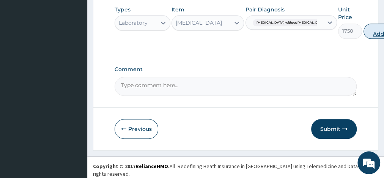
click at [364, 36] on button "Add" at bounding box center [379, 31] width 30 height 15
type input "0"
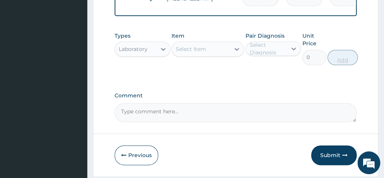
scroll to position [386, 0]
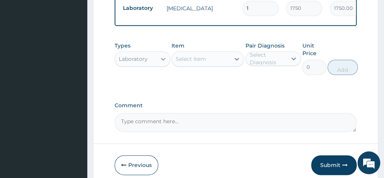
click at [161, 62] on icon at bounding box center [164, 59] width 8 height 8
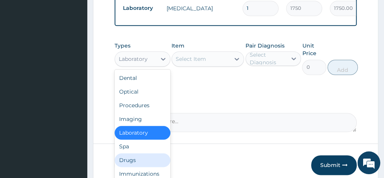
click at [134, 161] on div "Drugs" at bounding box center [143, 160] width 56 height 14
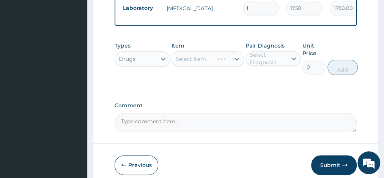
click at [210, 63] on div "Select Item" at bounding box center [208, 58] width 73 height 15
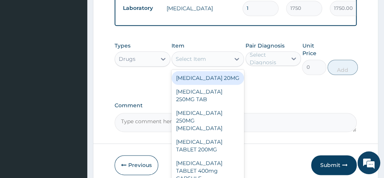
click at [210, 63] on div "Select Item" at bounding box center [201, 59] width 58 height 12
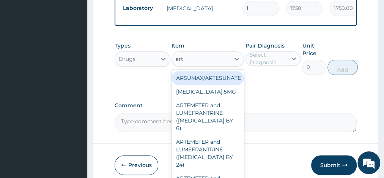
type input "arth"
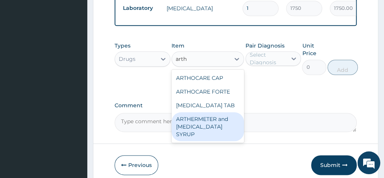
click at [218, 128] on div "ARTHERMETER and LUMEFANTRINE SYRUP" at bounding box center [208, 126] width 73 height 29
type input "3500"
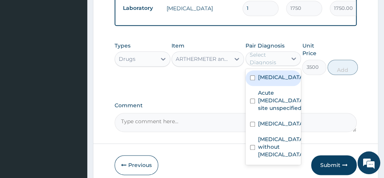
click at [269, 61] on div "Select Diagnosis" at bounding box center [268, 58] width 37 height 15
click at [251, 80] on input "checkbox" at bounding box center [252, 77] width 5 height 5
checkbox input "true"
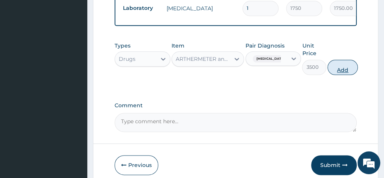
click at [338, 73] on button "Add" at bounding box center [343, 67] width 30 height 15
type input "0"
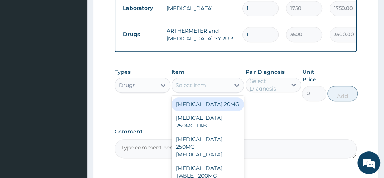
click at [189, 89] on div "Select Item" at bounding box center [191, 85] width 30 height 8
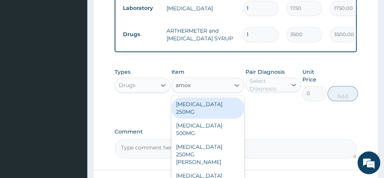
type input "amoxi"
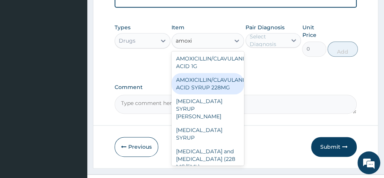
scroll to position [161, 0]
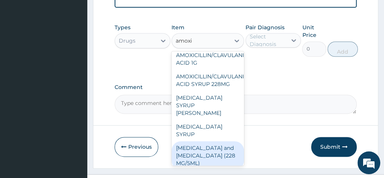
click at [209, 141] on div "AMOXICILLIN and CLAVULANIC ACID (228 MG/5ML)" at bounding box center [208, 155] width 73 height 29
type input "1300"
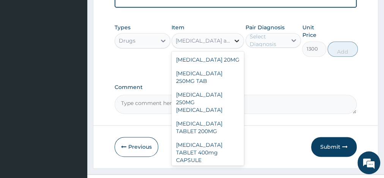
scroll to position [4892, 0]
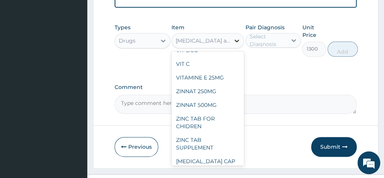
click at [237, 44] on icon at bounding box center [237, 41] width 8 height 8
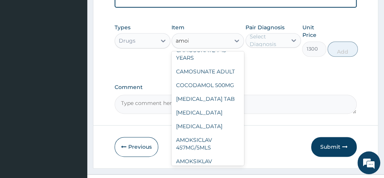
scroll to position [0, 0]
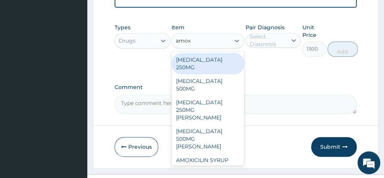
type input "amoxi"
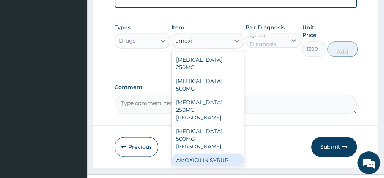
click at [216, 153] on div "AMOXICILIN SYRUP" at bounding box center [208, 160] width 73 height 14
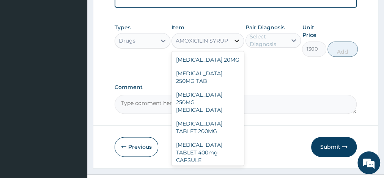
scroll to position [696, 0]
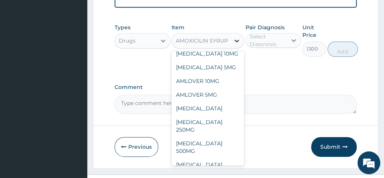
click at [238, 43] on icon at bounding box center [237, 41] width 5 height 3
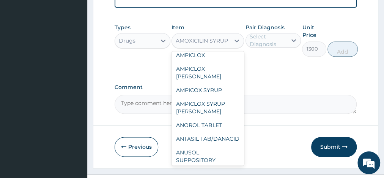
scroll to position [991, 0]
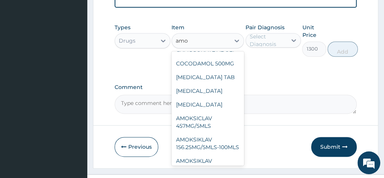
type input "amox"
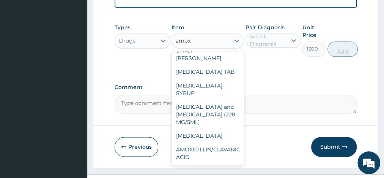
scroll to position [175, 0]
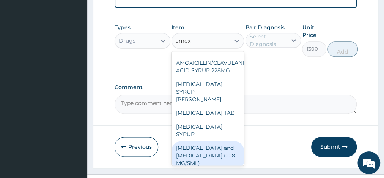
click at [215, 141] on div "AMOXICILLIN and CLAVULANIC ACID (228 MG/5ML)" at bounding box center [208, 155] width 73 height 29
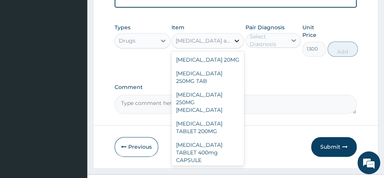
click at [236, 43] on icon at bounding box center [237, 41] width 5 height 3
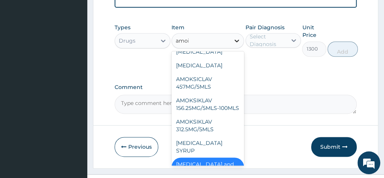
scroll to position [0, 0]
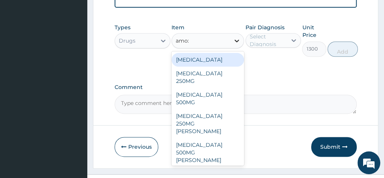
type input "amoxi"
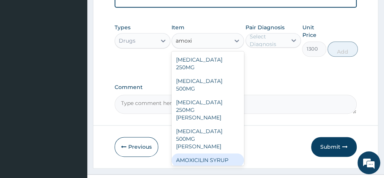
click at [213, 153] on div "AMOXICILIN SYRUP" at bounding box center [208, 160] width 73 height 14
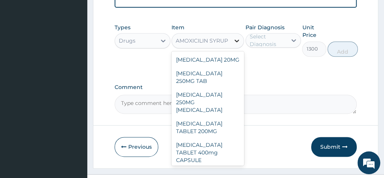
click at [239, 43] on icon at bounding box center [237, 41] width 5 height 3
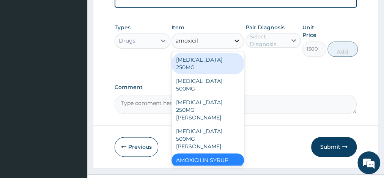
type input "amoxicill"
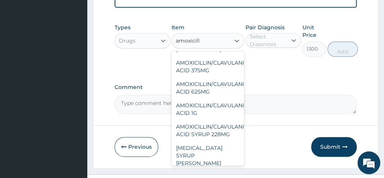
scroll to position [109, 0]
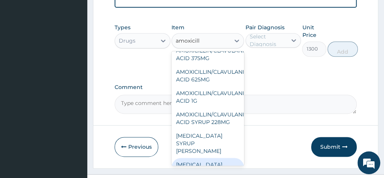
click at [207, 158] on div "AMOXICILLIN SYRUP" at bounding box center [208, 168] width 73 height 21
type input "2700"
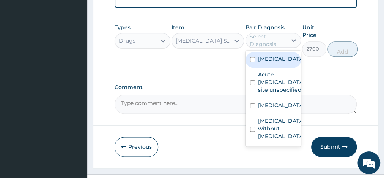
click at [270, 44] on div "Select Diagnosis" at bounding box center [268, 40] width 37 height 15
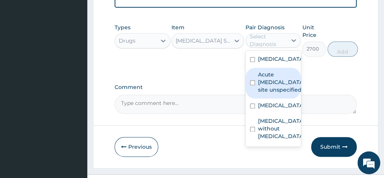
click at [250, 98] on div "Acute upper respiratory infection, site unspecified" at bounding box center [274, 83] width 56 height 31
checkbox input "true"
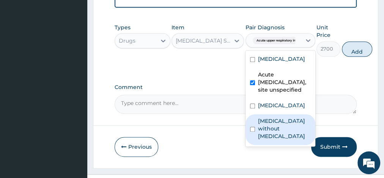
click at [254, 131] on input "checkbox" at bounding box center [252, 128] width 5 height 5
checkbox input "true"
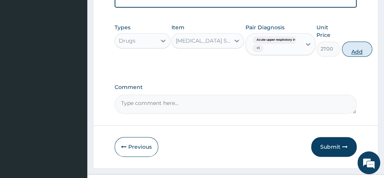
click at [350, 54] on button "Add" at bounding box center [357, 48] width 30 height 15
type input "0"
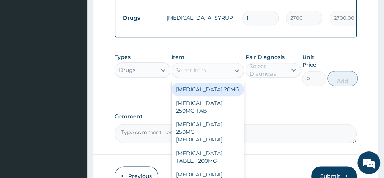
click at [192, 74] on div "Select Item" at bounding box center [191, 70] width 30 height 8
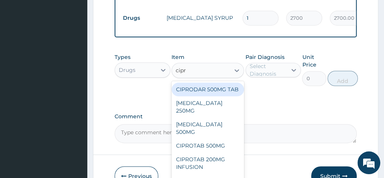
type input "cipro"
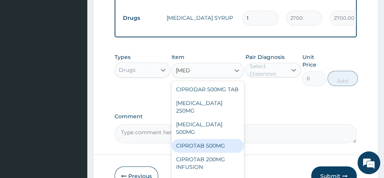
scroll to position [52, 0]
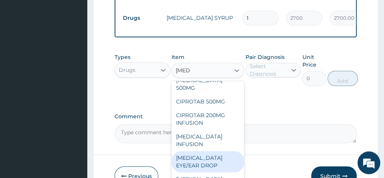
click at [196, 164] on div "CIPROFLOXACIN EYE/EAR DROP" at bounding box center [208, 161] width 73 height 21
type input "1400"
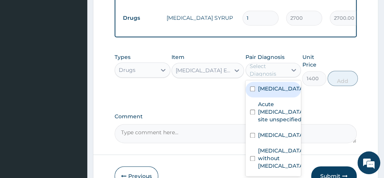
click at [265, 73] on div "Select Diagnosis" at bounding box center [268, 69] width 37 height 15
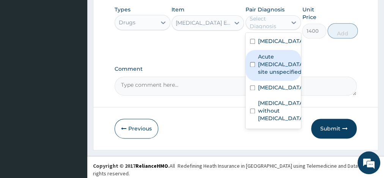
scroll to position [478, 0]
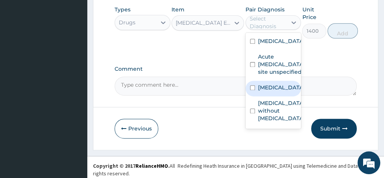
click at [252, 90] on input "checkbox" at bounding box center [252, 87] width 5 height 5
checkbox input "true"
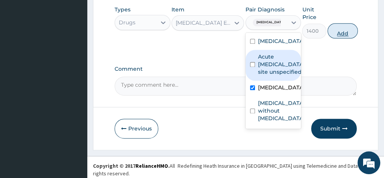
click at [349, 35] on button "Add" at bounding box center [343, 30] width 30 height 15
type input "0"
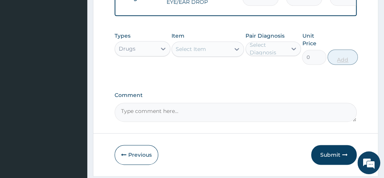
scroll to position [468, 0]
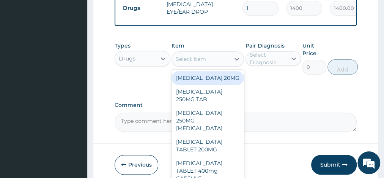
click at [198, 63] on div "Select Item" at bounding box center [191, 59] width 30 height 8
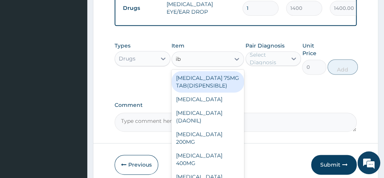
type input "ibu"
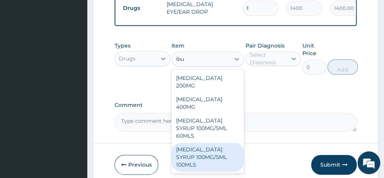
click at [212, 142] on div "IBUPROFEN SYRUP 100MG/5ML 100MLS" at bounding box center [208, 156] width 73 height 29
type input "910"
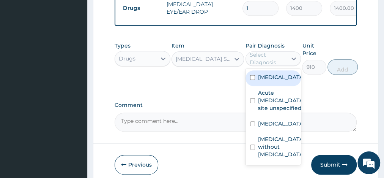
click at [265, 60] on div "Select Diagnosis" at bounding box center [268, 58] width 37 height 15
click at [251, 80] on input "checkbox" at bounding box center [252, 77] width 5 height 5
checkbox input "true"
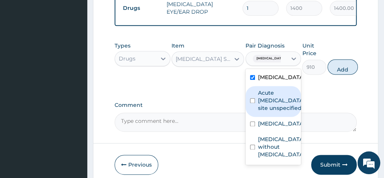
click at [252, 103] on input "checkbox" at bounding box center [252, 100] width 5 height 5
checkbox input "true"
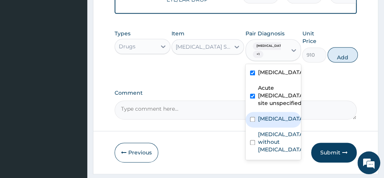
scroll to position [480, 0]
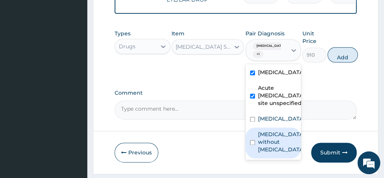
click at [253, 145] on input "checkbox" at bounding box center [252, 142] width 5 height 5
checkbox input "true"
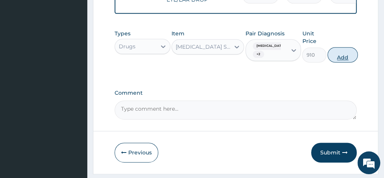
click at [339, 60] on button "Add" at bounding box center [343, 54] width 30 height 15
type input "0"
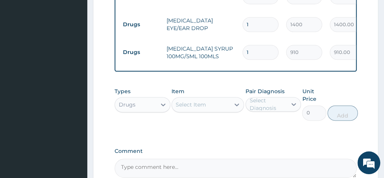
scroll to position [468, 0]
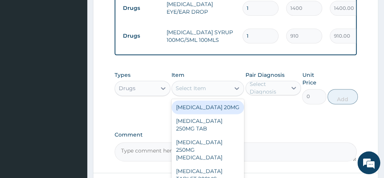
click at [191, 92] on div "Select Item" at bounding box center [191, 88] width 30 height 8
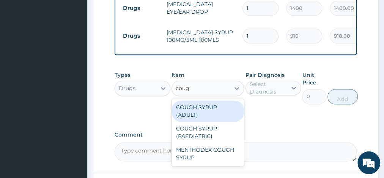
type input "cough"
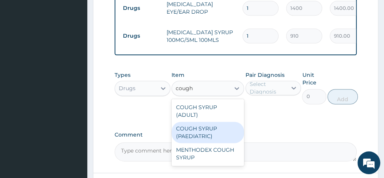
click at [200, 131] on div "COUGH SYRUP (PAEDIATRIC)" at bounding box center [208, 132] width 73 height 21
type input "1050"
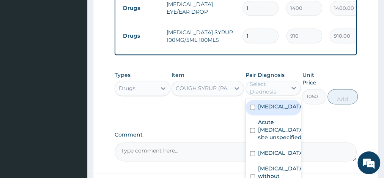
click at [272, 95] on div "Select Diagnosis" at bounding box center [268, 87] width 37 height 15
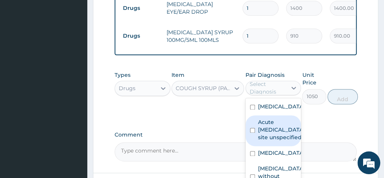
click at [254, 133] on input "checkbox" at bounding box center [252, 130] width 5 height 5
checkbox input "true"
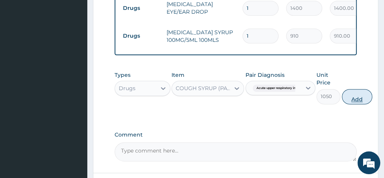
click at [361, 98] on button "Add" at bounding box center [357, 96] width 30 height 15
type input "0"
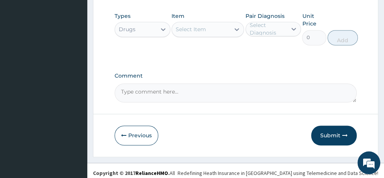
scroll to position [560, 0]
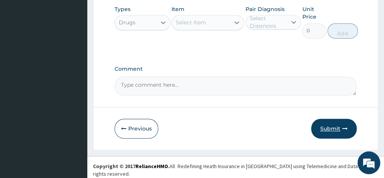
click at [330, 131] on button "Submit" at bounding box center [334, 128] width 46 height 20
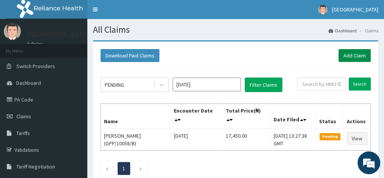
click at [349, 56] on link "Add Claim" at bounding box center [355, 55] width 32 height 13
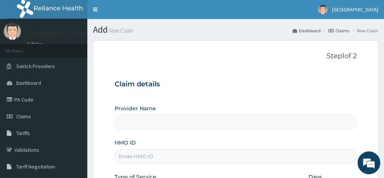
type input "De-mysticare hospital"
click at [136, 160] on input "HMO ID" at bounding box center [236, 156] width 242 height 15
type input "GPP/10058/E"
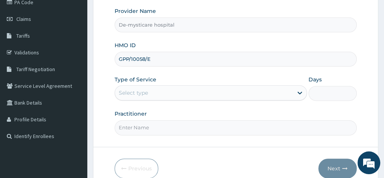
scroll to position [113, 0]
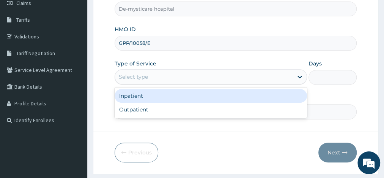
click at [139, 79] on div "Select type" at bounding box center [133, 77] width 29 height 8
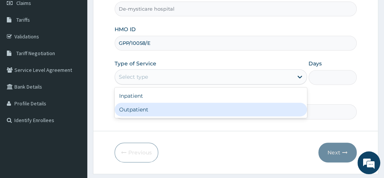
click at [140, 106] on div "Outpatient" at bounding box center [211, 110] width 193 height 14
type input "1"
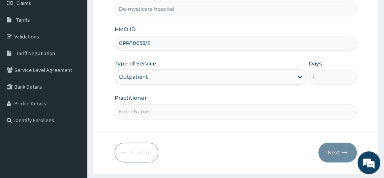
click at [139, 108] on input "Practitioner" at bounding box center [236, 111] width 242 height 15
type input "Dr Okafor P.N."
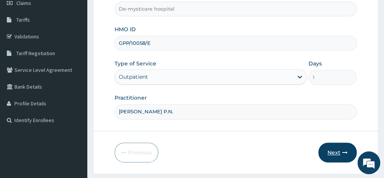
click at [338, 149] on button "Next" at bounding box center [338, 152] width 38 height 20
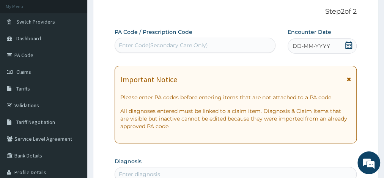
scroll to position [36, 0]
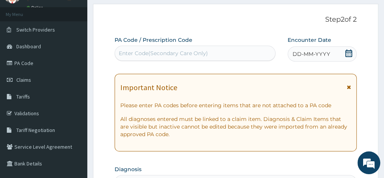
click at [349, 54] on icon at bounding box center [349, 53] width 8 height 8
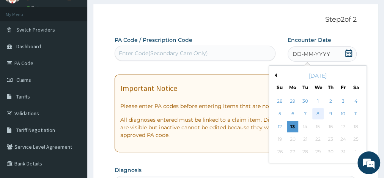
click at [320, 113] on div "8" at bounding box center [318, 113] width 11 height 11
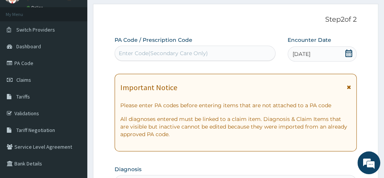
click at [349, 88] on icon at bounding box center [349, 86] width 4 height 5
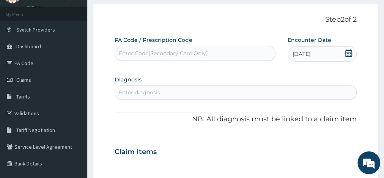
click at [159, 93] on div "Enter diagnosis" at bounding box center [139, 92] width 41 height 8
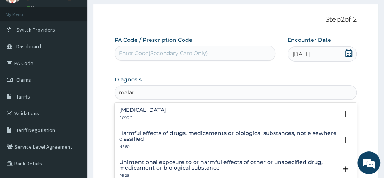
type input "malaria"
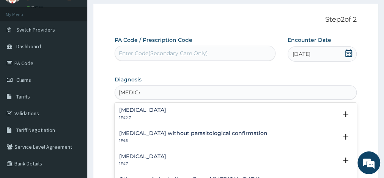
click at [135, 154] on h4 "Malaria, unspecified" at bounding box center [142, 156] width 47 height 6
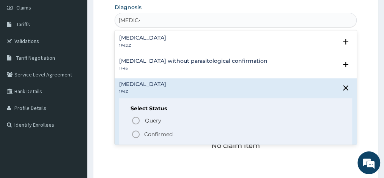
scroll to position [109, 0]
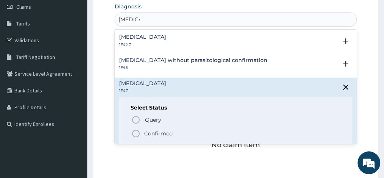
click at [137, 133] on icon "status option filled" at bounding box center [135, 133] width 9 height 9
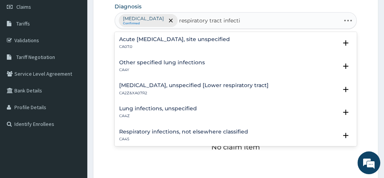
type input "respiratory tract infectio"
click at [182, 38] on h4 "Acute upper respiratory infection, site unspecified" at bounding box center [174, 39] width 111 height 6
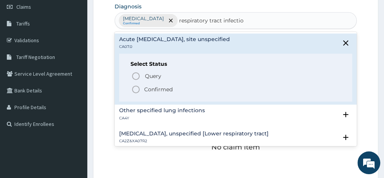
click at [134, 90] on icon "status option filled" at bounding box center [135, 89] width 9 height 9
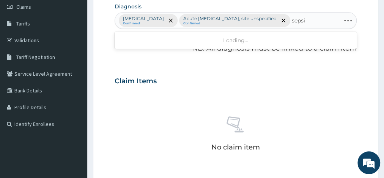
type input "sepsis"
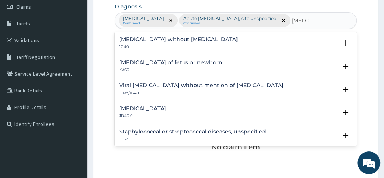
click at [131, 46] on p "1G40" at bounding box center [178, 46] width 119 height 5
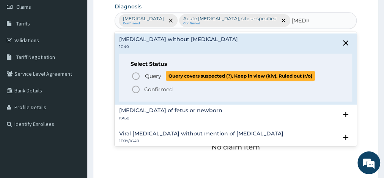
click at [136, 76] on icon "status option query" at bounding box center [135, 75] width 9 height 9
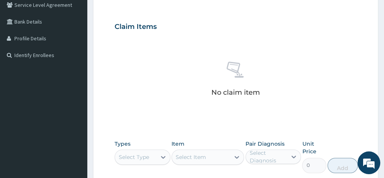
scroll to position [194, 0]
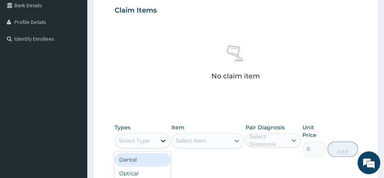
click at [158, 141] on div at bounding box center [163, 141] width 14 height 14
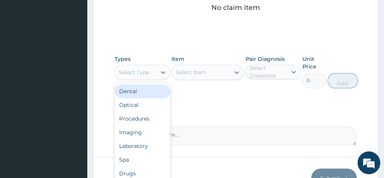
scroll to position [279, 0]
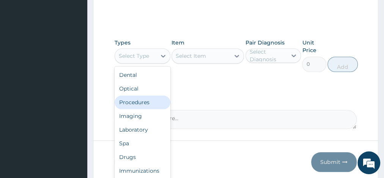
click at [148, 103] on div "Procedures" at bounding box center [143, 102] width 56 height 14
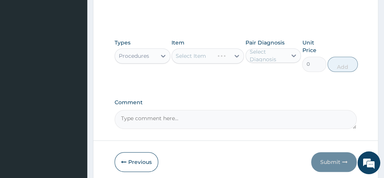
click at [212, 54] on div "Select Item" at bounding box center [208, 55] width 73 height 15
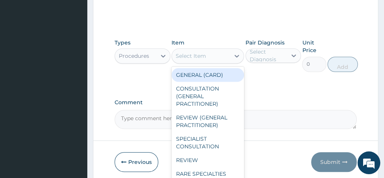
click at [212, 58] on div "Select Item" at bounding box center [201, 56] width 58 height 12
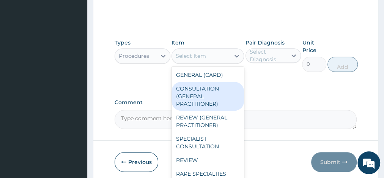
click at [195, 92] on div "CONSULTATION (GENERAL PRACTITIONER)" at bounding box center [208, 96] width 73 height 29
type input "3000"
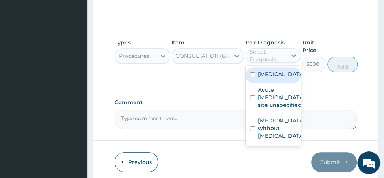
click at [262, 59] on div "Select Diagnosis" at bounding box center [268, 55] width 37 height 15
click at [253, 77] on input "checkbox" at bounding box center [252, 74] width 5 height 5
checkbox input "true"
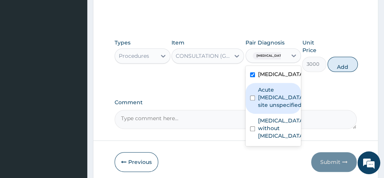
click at [254, 100] on input "checkbox" at bounding box center [252, 97] width 5 height 5
checkbox input "true"
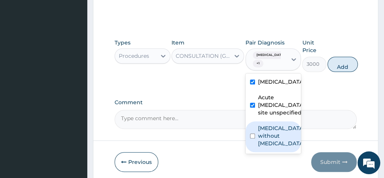
click at [253, 138] on input "checkbox" at bounding box center [252, 135] width 5 height 5
checkbox input "true"
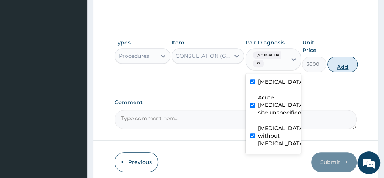
click at [343, 66] on button "Add" at bounding box center [343, 64] width 30 height 15
type input "0"
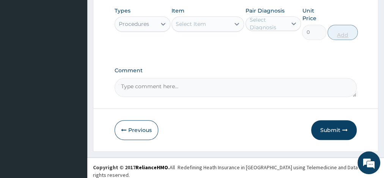
scroll to position [160, 0]
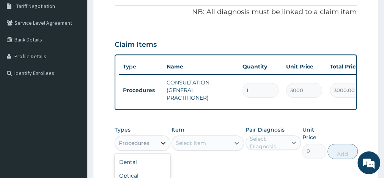
click at [164, 147] on icon at bounding box center [164, 143] width 8 height 8
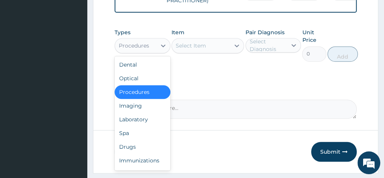
scroll to position [266, 0]
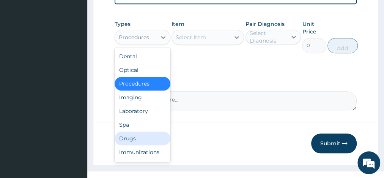
click at [147, 139] on div "Drugs" at bounding box center [143, 138] width 56 height 14
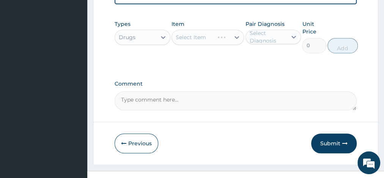
click at [190, 43] on div "Select Item" at bounding box center [208, 37] width 73 height 15
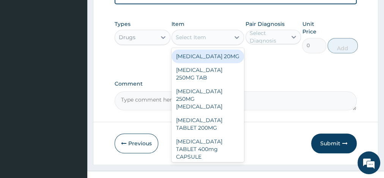
click at [197, 41] on div "Select Item" at bounding box center [191, 37] width 30 height 8
click at [165, 41] on icon at bounding box center [164, 37] width 8 height 8
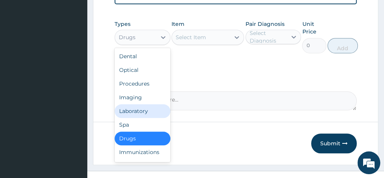
click at [132, 115] on div "Laboratory" at bounding box center [143, 111] width 56 height 14
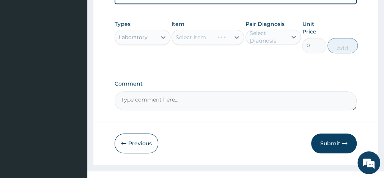
click at [202, 44] on div "Select Item" at bounding box center [208, 37] width 73 height 15
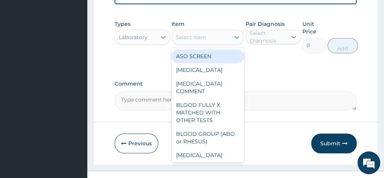
click at [202, 41] on div "Select Item" at bounding box center [191, 37] width 30 height 8
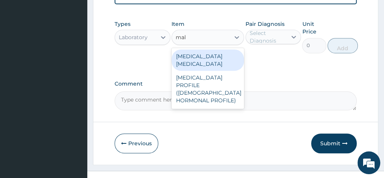
type input "mala"
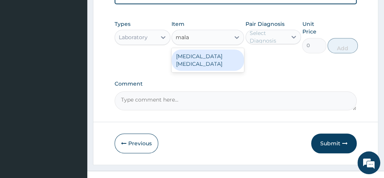
click at [201, 57] on div "MALARIA PARASITE" at bounding box center [208, 59] width 73 height 21
type input "1000"
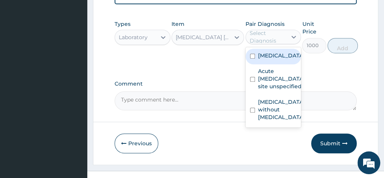
click at [269, 40] on div "Select Diagnosis" at bounding box center [268, 36] width 37 height 15
click at [251, 58] on input "checkbox" at bounding box center [252, 56] width 5 height 5
checkbox input "true"
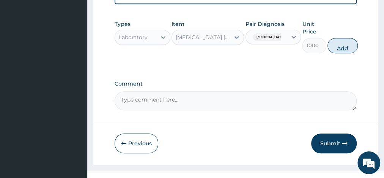
click at [336, 52] on button "Add" at bounding box center [343, 45] width 30 height 15
type input "0"
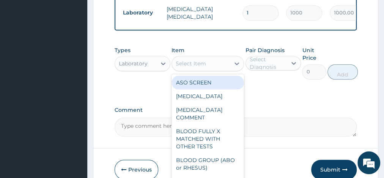
click at [196, 67] on div "Select Item" at bounding box center [191, 64] width 30 height 8
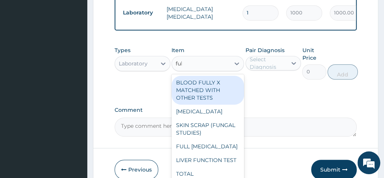
type input "full"
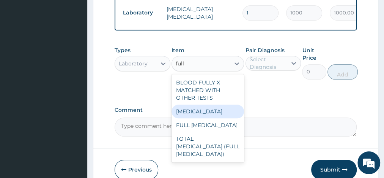
click at [223, 114] on div "FULL BLOOD COUNT" at bounding box center [208, 111] width 73 height 14
type input "1750"
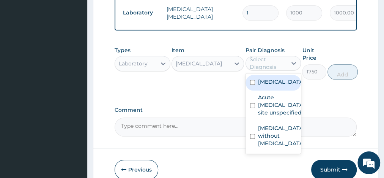
click at [275, 65] on div "Select Diagnosis" at bounding box center [268, 62] width 37 height 15
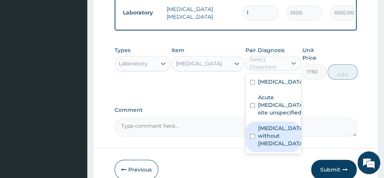
click at [253, 139] on input "checkbox" at bounding box center [252, 136] width 5 height 5
checkbox input "true"
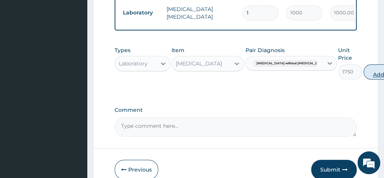
click at [364, 77] on button "Add" at bounding box center [379, 71] width 30 height 15
type input "0"
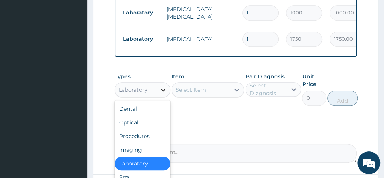
click at [166, 93] on icon at bounding box center [164, 90] width 8 height 8
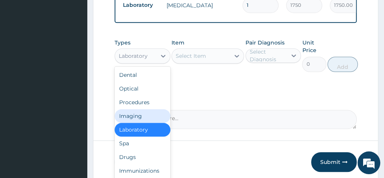
scroll to position [314, 0]
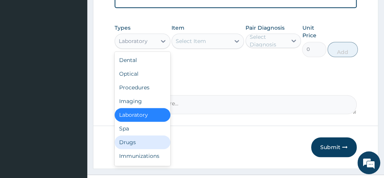
click at [141, 148] on div "Drugs" at bounding box center [143, 142] width 56 height 14
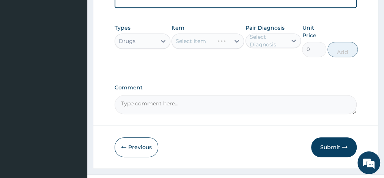
click at [201, 49] on div "Select Item" at bounding box center [208, 40] width 73 height 15
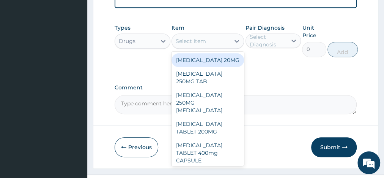
click at [201, 47] on div "Select Item" at bounding box center [201, 41] width 58 height 12
type input "art"
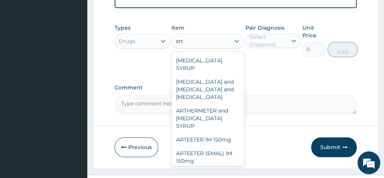
scroll to position [308, 0]
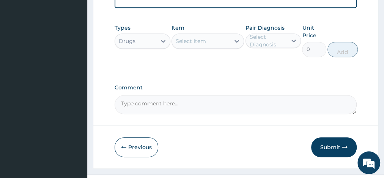
click at [185, 44] on div "Select Item" at bounding box center [201, 41] width 58 height 12
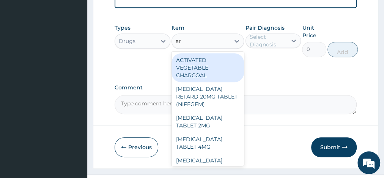
type input "art"
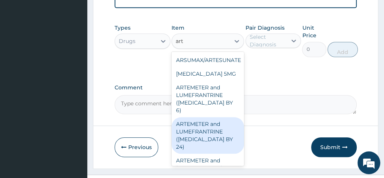
click at [239, 163] on div "ARSUMAX/ARTESUNATE ARTANE 5MG ARTEMETER and LUMEFRANTRINE (COARTEM BY 6) ARTEME…" at bounding box center [208, 109] width 73 height 114
click at [242, 162] on div "ARSUMAX/ARTESUNATE ARTANE 5MG ARTEMETER and LUMEFRANTRINE (COARTEM BY 6) ARTEME…" at bounding box center [208, 109] width 73 height 114
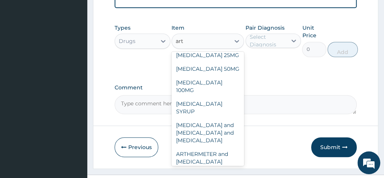
scroll to position [267, 0]
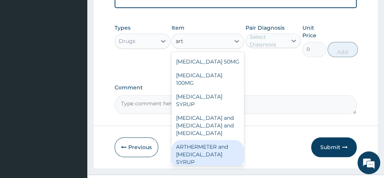
click at [199, 140] on div "ARTHERMETER and LUMEFANTRINE SYRUP" at bounding box center [208, 154] width 73 height 29
type input "3500"
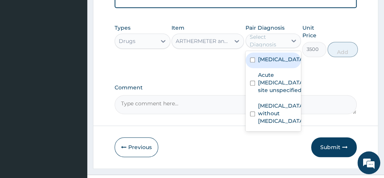
click at [265, 43] on div "Select Diagnosis" at bounding box center [268, 40] width 37 height 15
click at [252, 62] on input "checkbox" at bounding box center [252, 59] width 5 height 5
checkbox input "true"
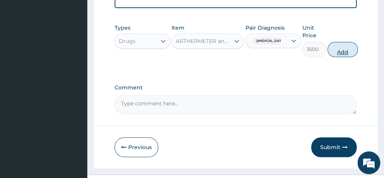
click at [335, 55] on button "Add" at bounding box center [343, 49] width 30 height 15
type input "0"
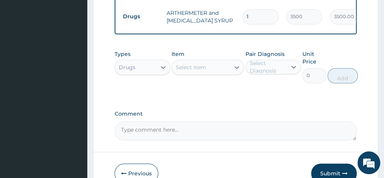
click at [191, 71] on div "Select Item" at bounding box center [191, 67] width 30 height 8
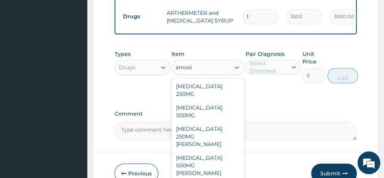
type input "amoxi"
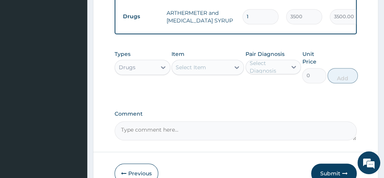
click at [222, 71] on div "Select Item" at bounding box center [201, 67] width 58 height 12
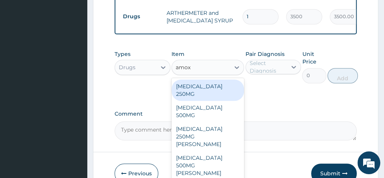
type input "amoxi"
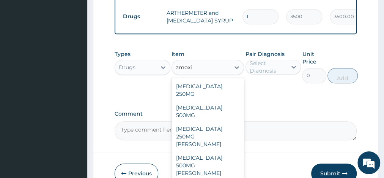
type input "1300"
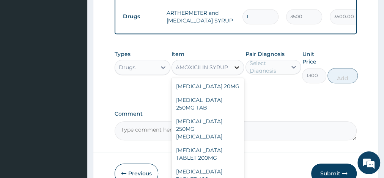
click at [237, 69] on icon at bounding box center [237, 67] width 8 height 8
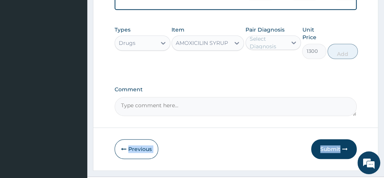
drag, startPoint x: 310, startPoint y: 149, endPoint x: 389, endPoint y: 184, distance: 85.5
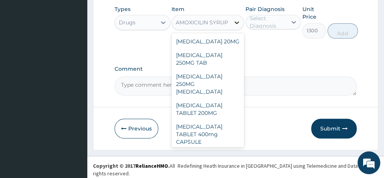
click at [238, 26] on icon at bounding box center [237, 23] width 8 height 8
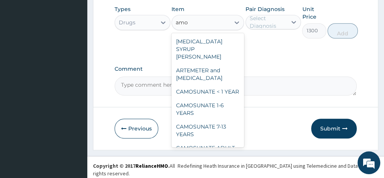
scroll to position [0, 0]
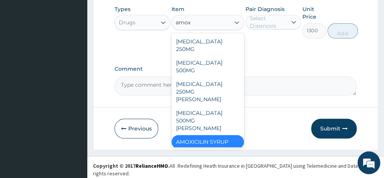
type input "amoxi"
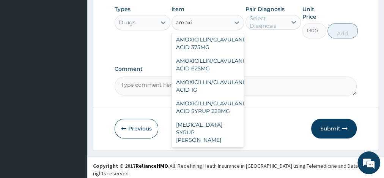
scroll to position [122, 0]
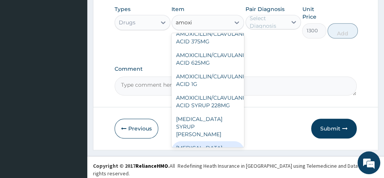
click at [218, 141] on div "AMOXICILLIN SYRUP" at bounding box center [208, 151] width 73 height 21
type input "2700"
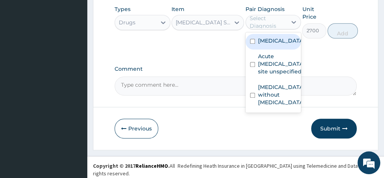
click at [257, 28] on div "Select Diagnosis" at bounding box center [268, 21] width 37 height 15
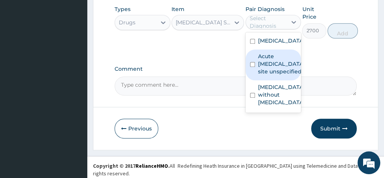
click at [254, 67] on input "checkbox" at bounding box center [252, 64] width 5 height 5
checkbox input "true"
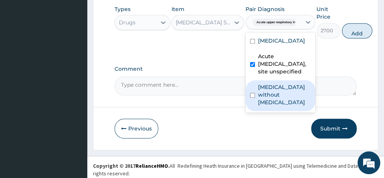
click at [251, 100] on div "Sepsis without septic shock" at bounding box center [281, 95] width 70 height 31
checkbox input "true"
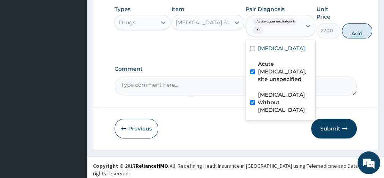
click at [357, 35] on button "Add" at bounding box center [357, 30] width 30 height 15
type input "0"
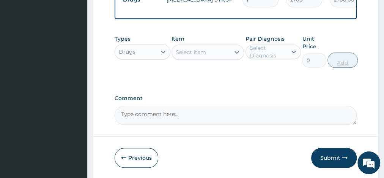
scroll to position [351, 0]
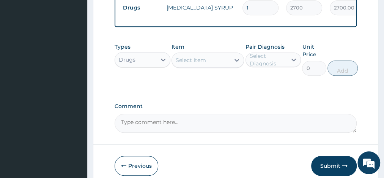
click at [186, 64] on div "Select Item" at bounding box center [191, 60] width 30 height 8
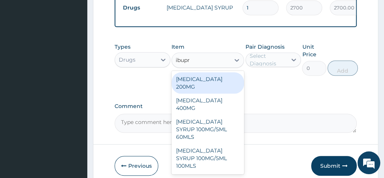
type input "ibupro"
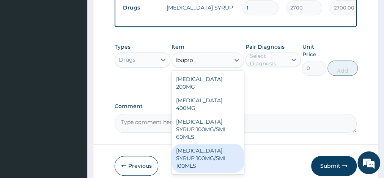
click at [199, 144] on div "IBUPROFEN SYRUP 100MG/5ML 100MLS" at bounding box center [208, 158] width 73 height 29
type input "910"
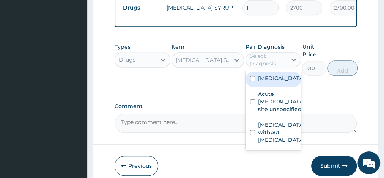
click at [271, 67] on div "Select Diagnosis" at bounding box center [268, 59] width 37 height 15
click at [253, 81] on input "checkbox" at bounding box center [252, 78] width 5 height 5
checkbox input "true"
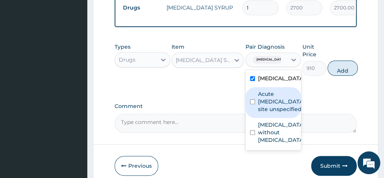
click at [252, 104] on input "checkbox" at bounding box center [252, 101] width 5 height 5
checkbox input "true"
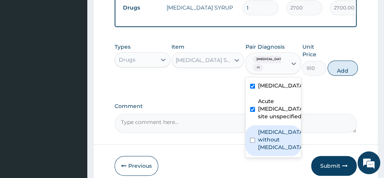
click at [251, 156] on div "Sepsis without septic shock" at bounding box center [274, 140] width 56 height 31
checkbox input "true"
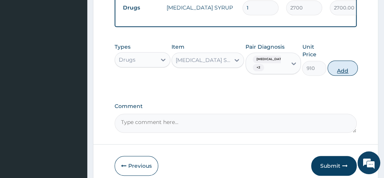
click at [342, 76] on button "Add" at bounding box center [343, 67] width 30 height 15
type input "0"
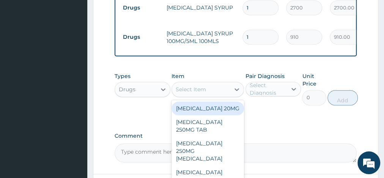
click at [191, 93] on div "Select Item" at bounding box center [191, 89] width 30 height 8
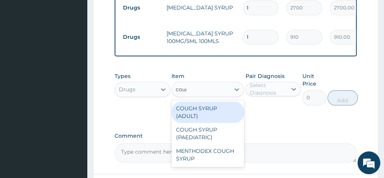
type input "cough"
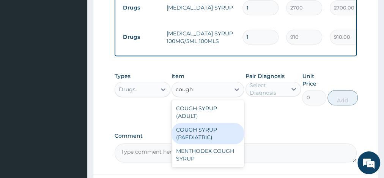
click at [195, 131] on div "COUGH SYRUP (PAEDIATRIC)" at bounding box center [208, 133] width 73 height 21
type input "1050"
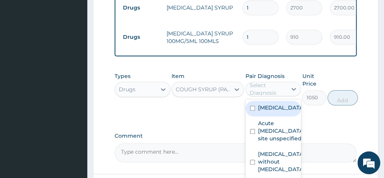
click at [266, 95] on div "Select Diagnosis" at bounding box center [268, 88] width 37 height 15
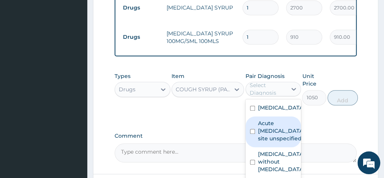
click at [250, 134] on input "checkbox" at bounding box center [252, 131] width 5 height 5
checkbox input "true"
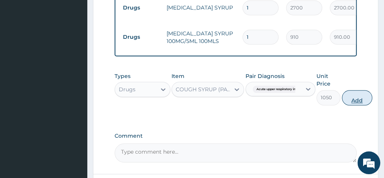
click at [354, 102] on button "Add" at bounding box center [357, 97] width 30 height 15
type input "0"
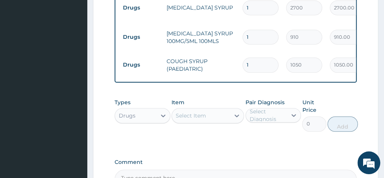
click at [354, 102] on div "Types Drugs Item Select Item Pair Diagnosis Select Diagnosis Unit Price 0 Add" at bounding box center [236, 115] width 242 height 40
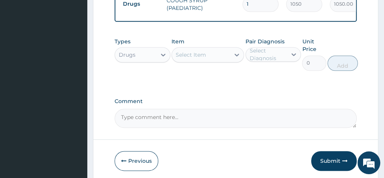
scroll to position [444, 0]
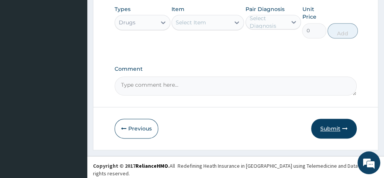
click at [330, 128] on button "Submit" at bounding box center [334, 128] width 46 height 20
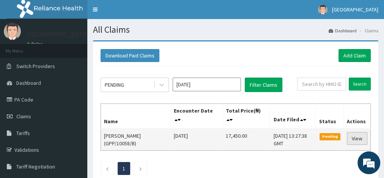
click at [359, 136] on link "View" at bounding box center [357, 138] width 21 height 13
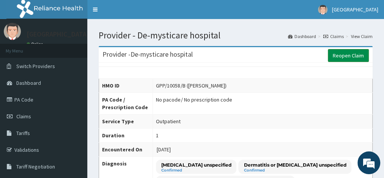
click at [345, 58] on link "Reopen Claim" at bounding box center [348, 55] width 41 height 13
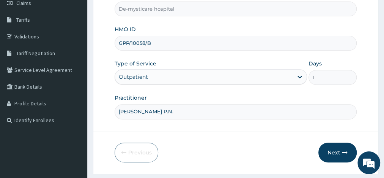
scroll to position [132, 0]
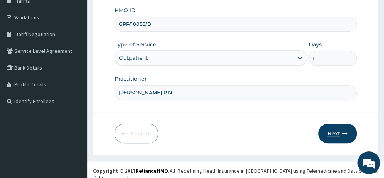
click at [335, 132] on button "Next" at bounding box center [338, 133] width 38 height 20
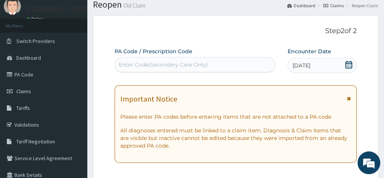
scroll to position [0, 0]
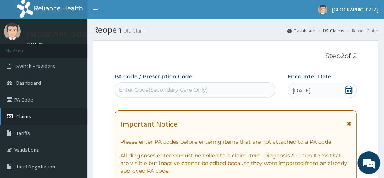
click at [32, 118] on link "Claims" at bounding box center [43, 116] width 87 height 17
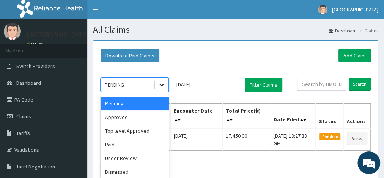
click at [162, 89] on div at bounding box center [162, 85] width 14 height 14
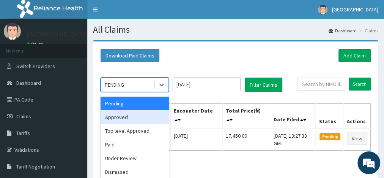
click at [133, 117] on div "Approved" at bounding box center [135, 117] width 68 height 14
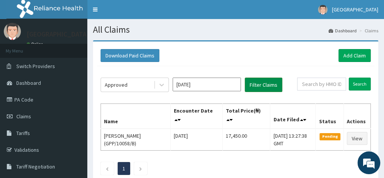
click at [267, 80] on button "Filter Claims" at bounding box center [264, 84] width 38 height 14
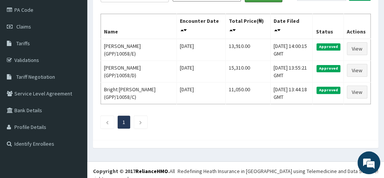
scroll to position [90, 0]
